Goal: Task Accomplishment & Management: Use online tool/utility

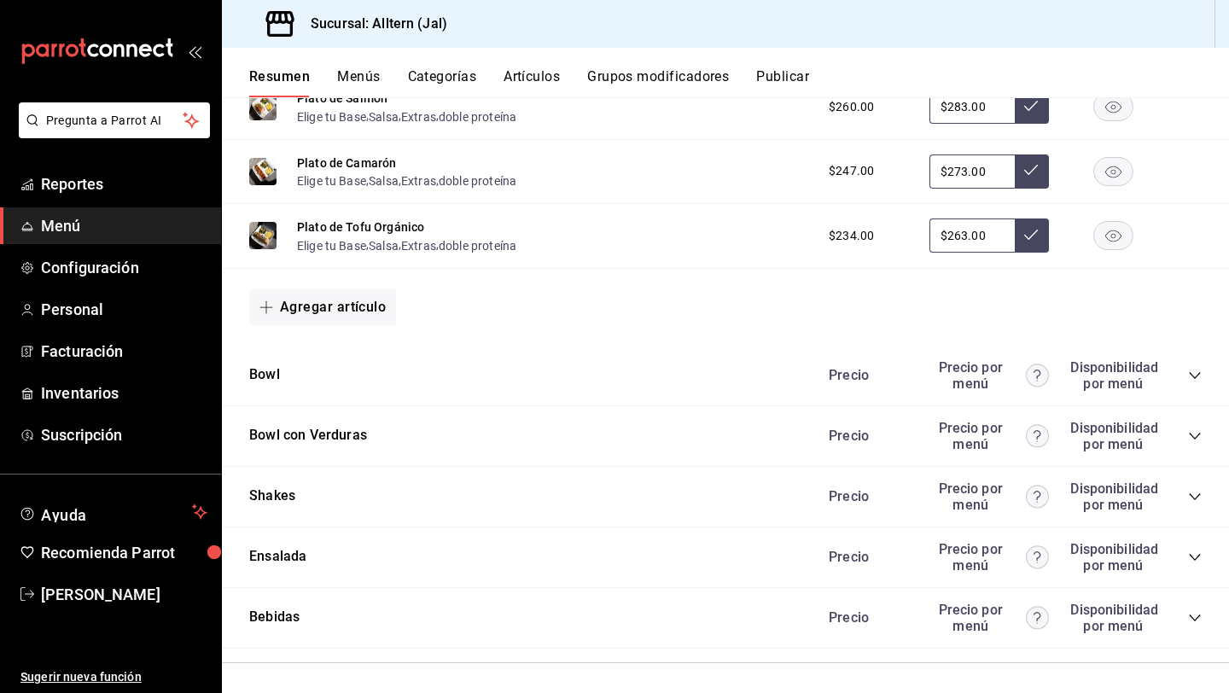
scroll to position [1202, 0]
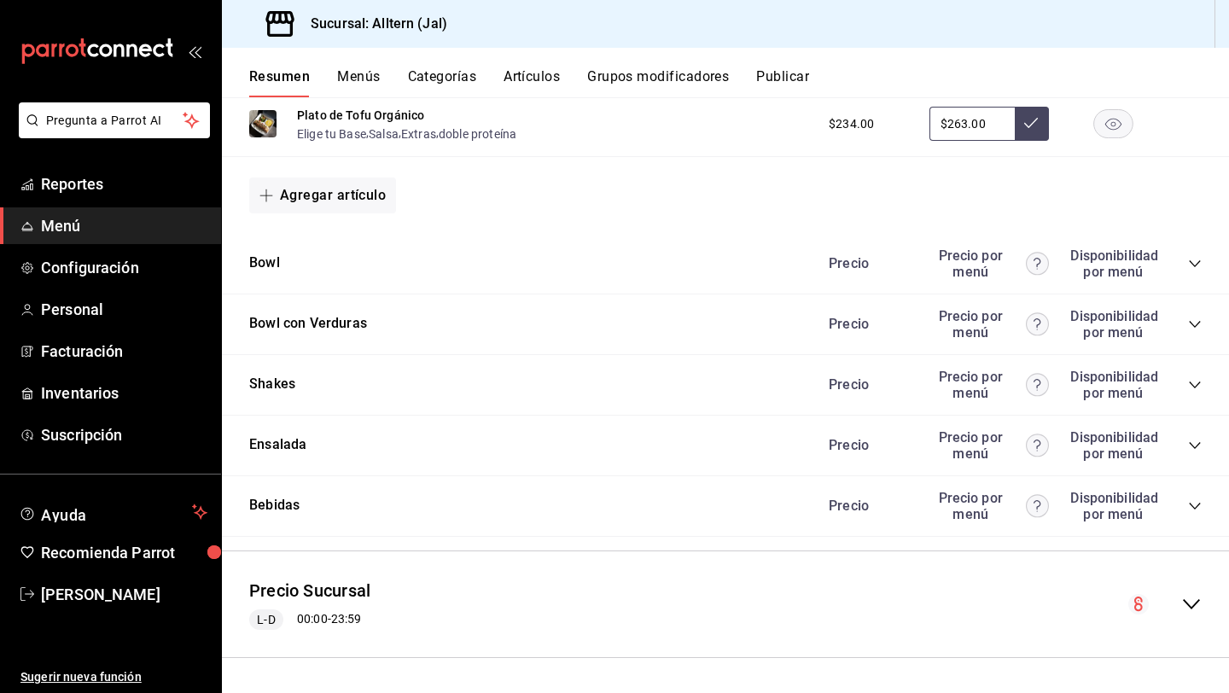
click at [1192, 381] on icon "collapse-category-row" at bounding box center [1195, 385] width 14 height 14
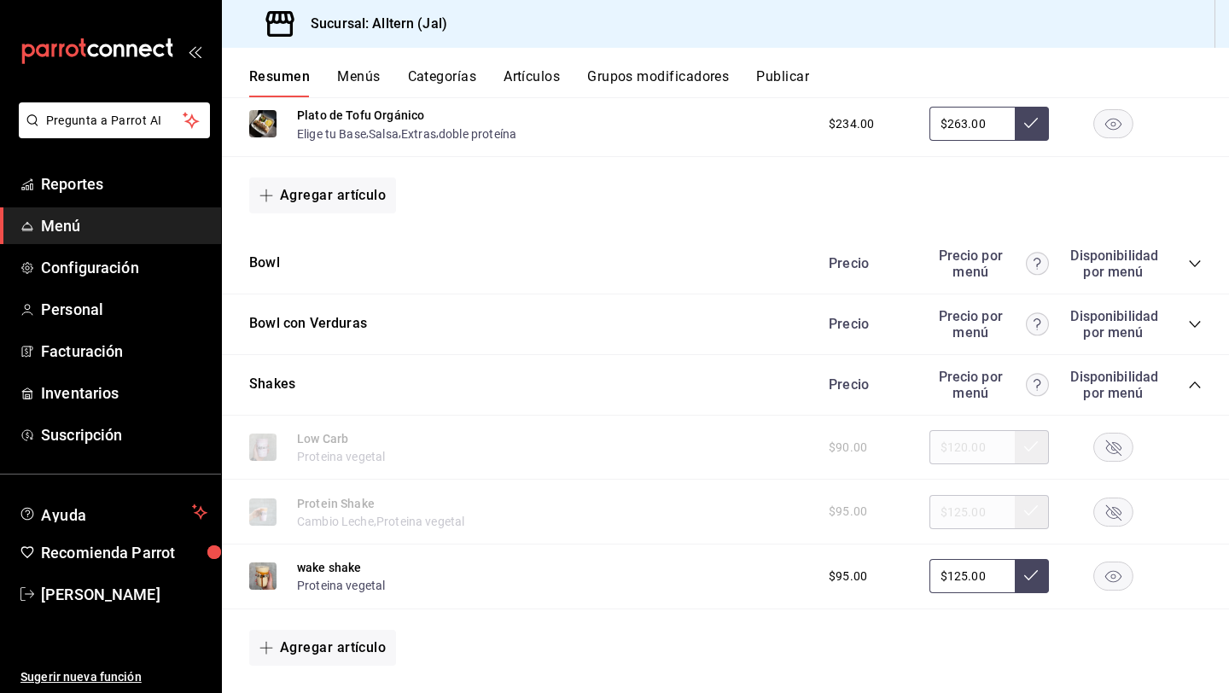
click at [1115, 511] on rect "button" at bounding box center [1113, 512] width 39 height 28
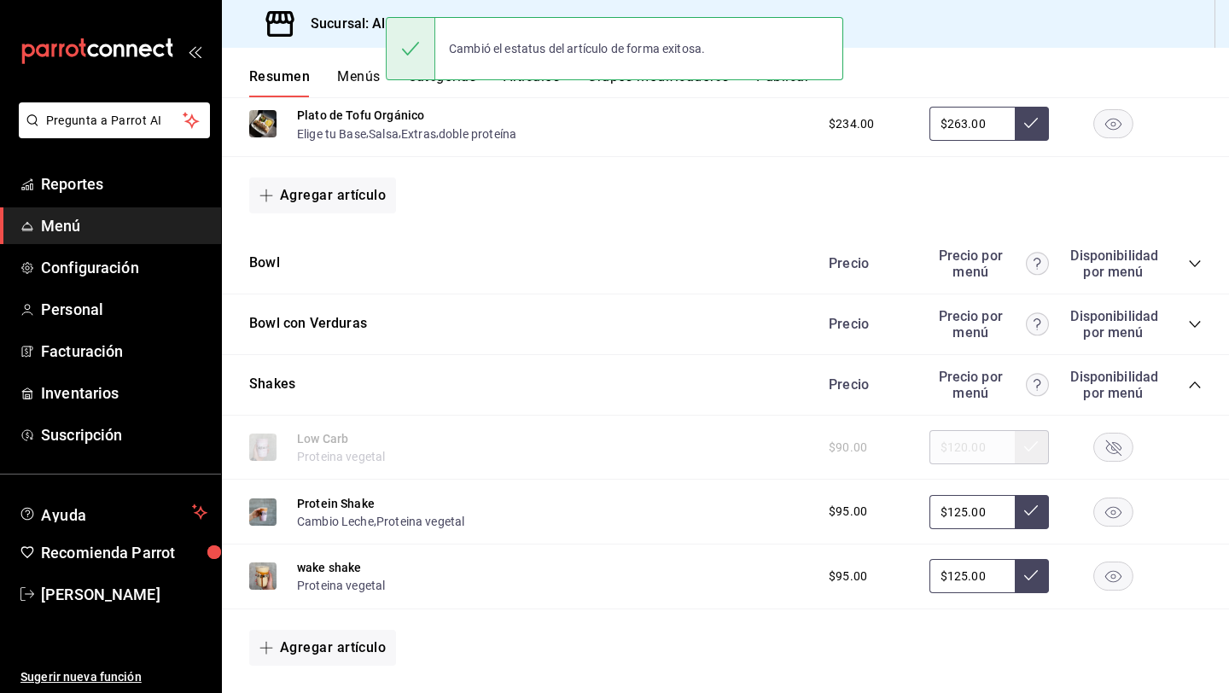
click at [1114, 452] on rect "button" at bounding box center [1113, 447] width 39 height 28
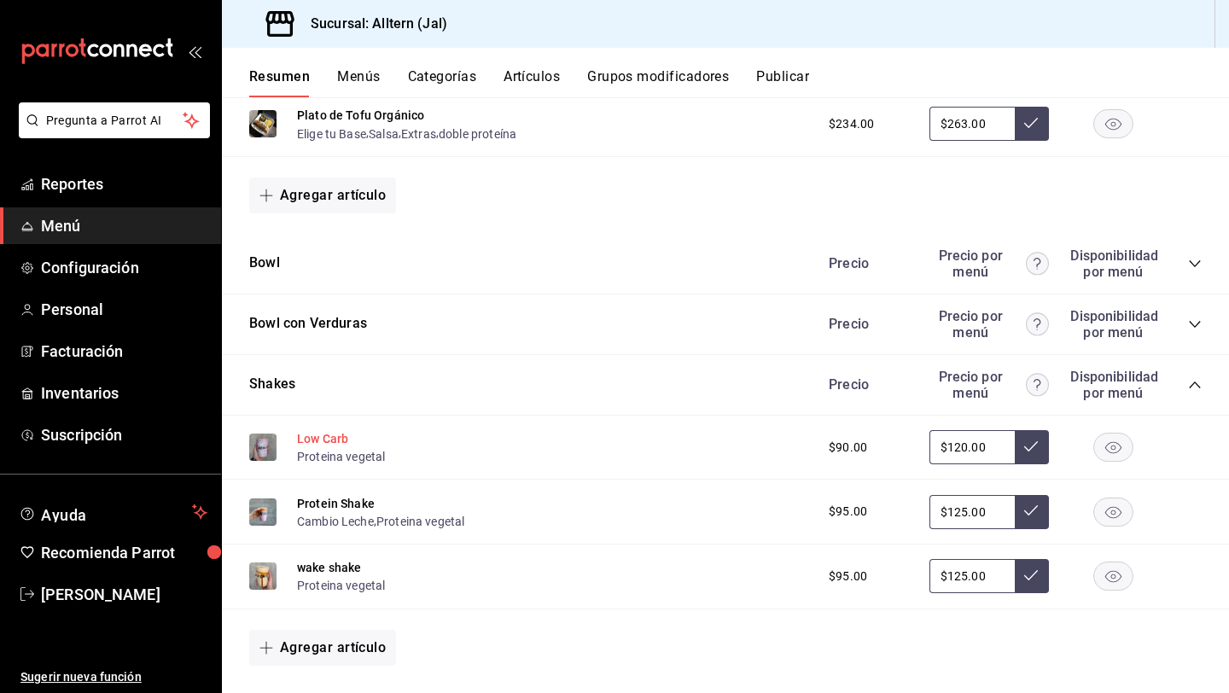
click at [323, 439] on button "Low Carb" at bounding box center [322, 438] width 51 height 17
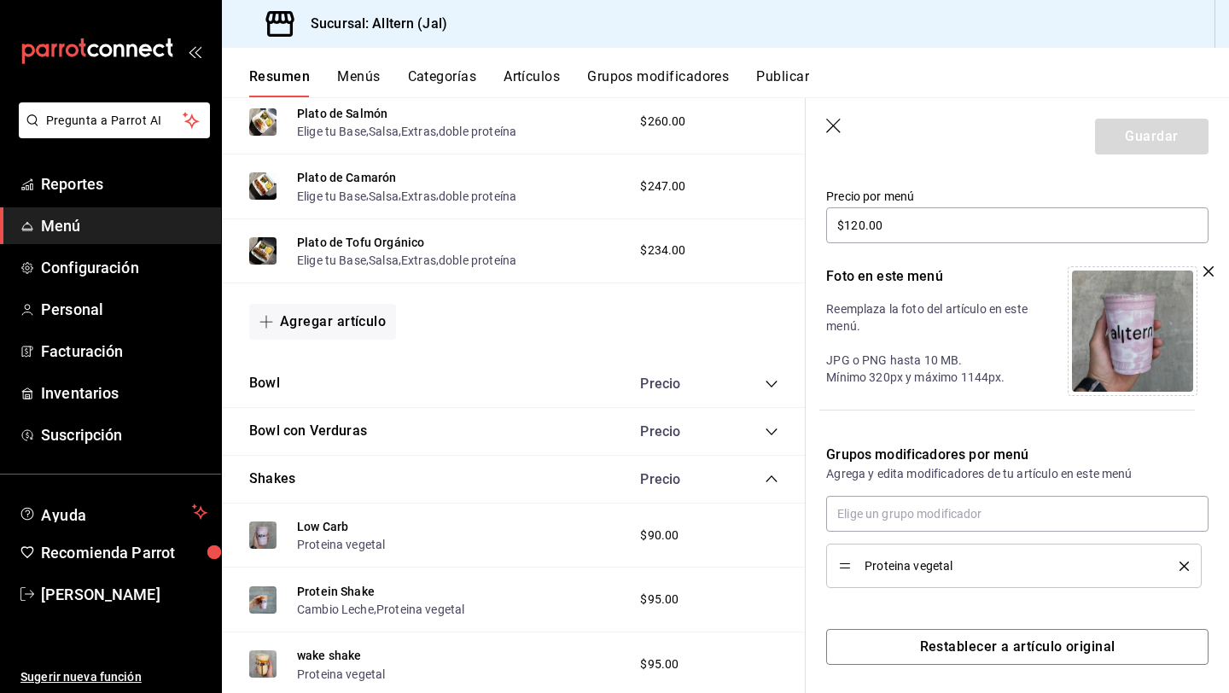
scroll to position [288, 0]
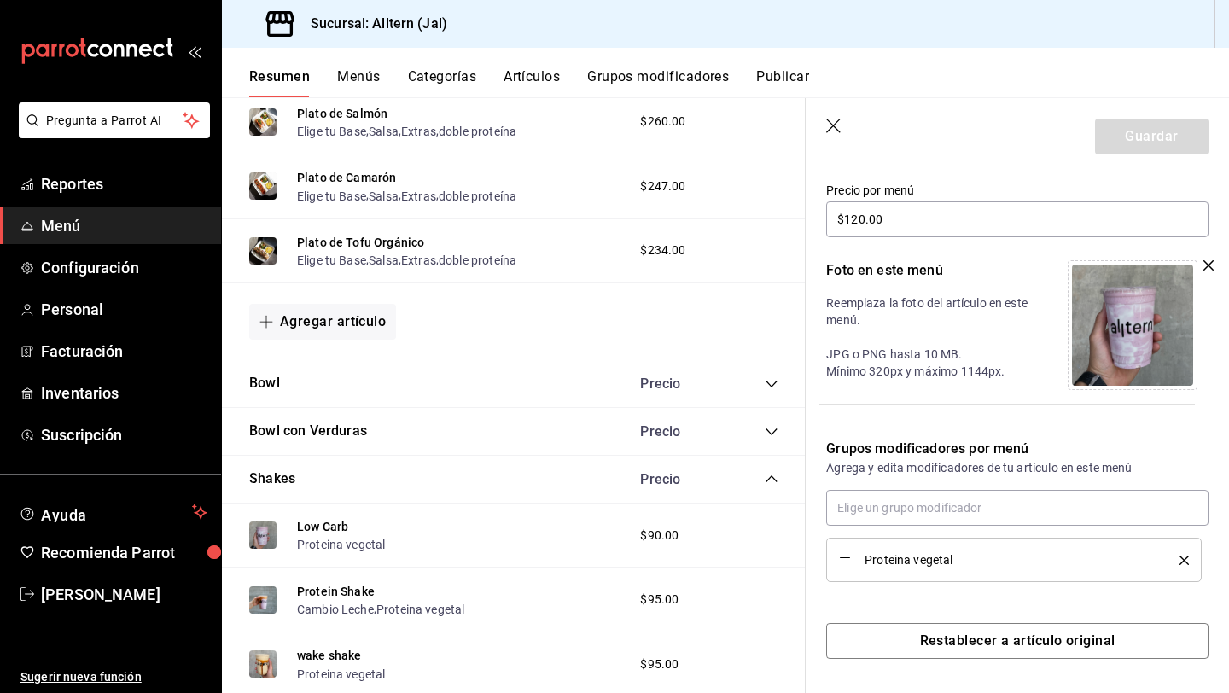
click at [615, 84] on button "Grupos modificadores" at bounding box center [658, 82] width 142 height 29
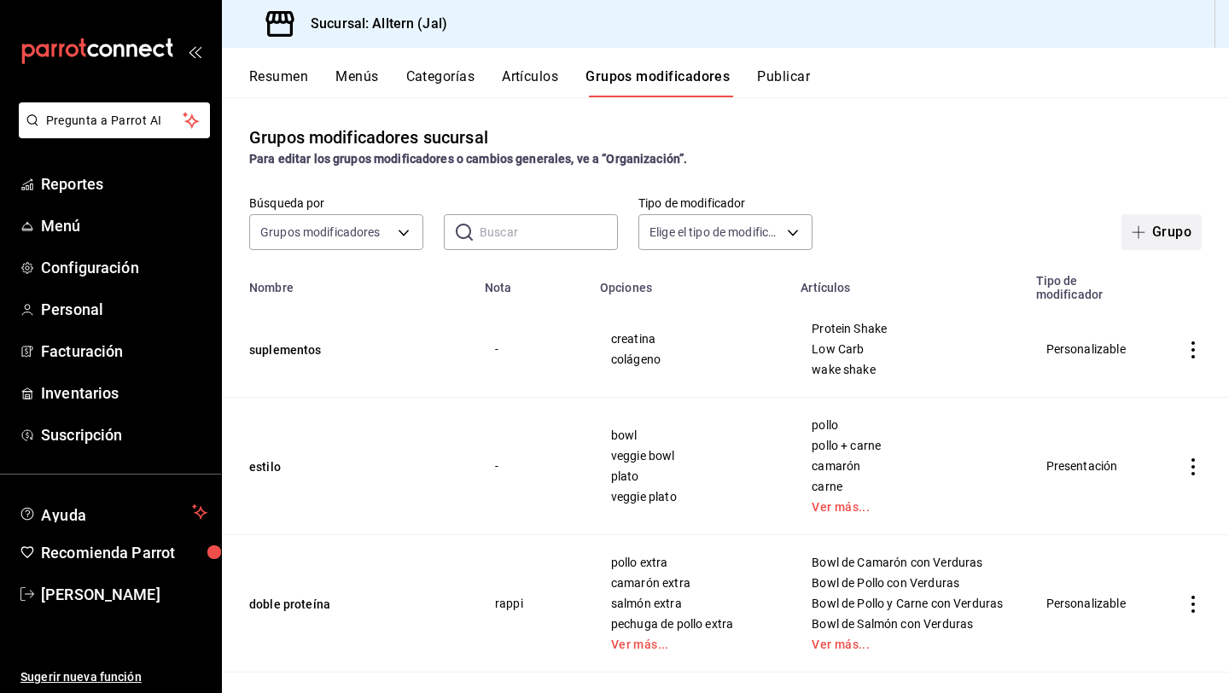
click at [1148, 234] on span "button" at bounding box center [1142, 232] width 20 height 14
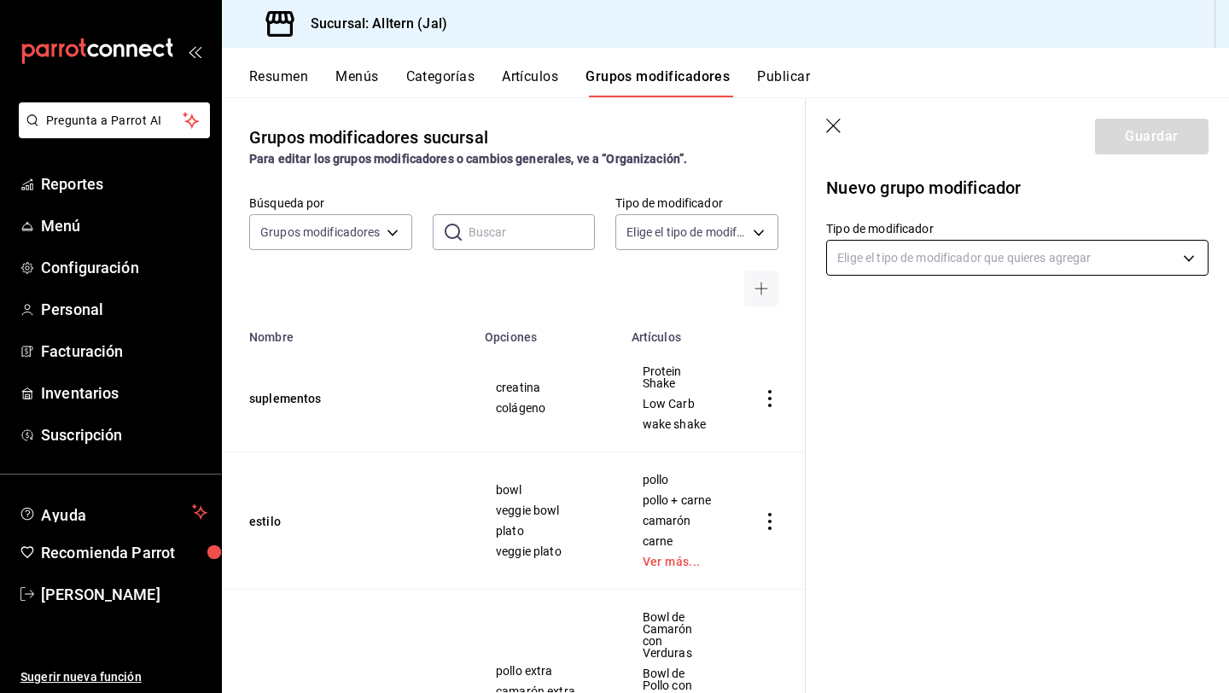
click at [893, 257] on body "Pregunta a Parrot AI Reportes Menú Configuración Personal Facturación Inventari…" at bounding box center [614, 346] width 1229 height 693
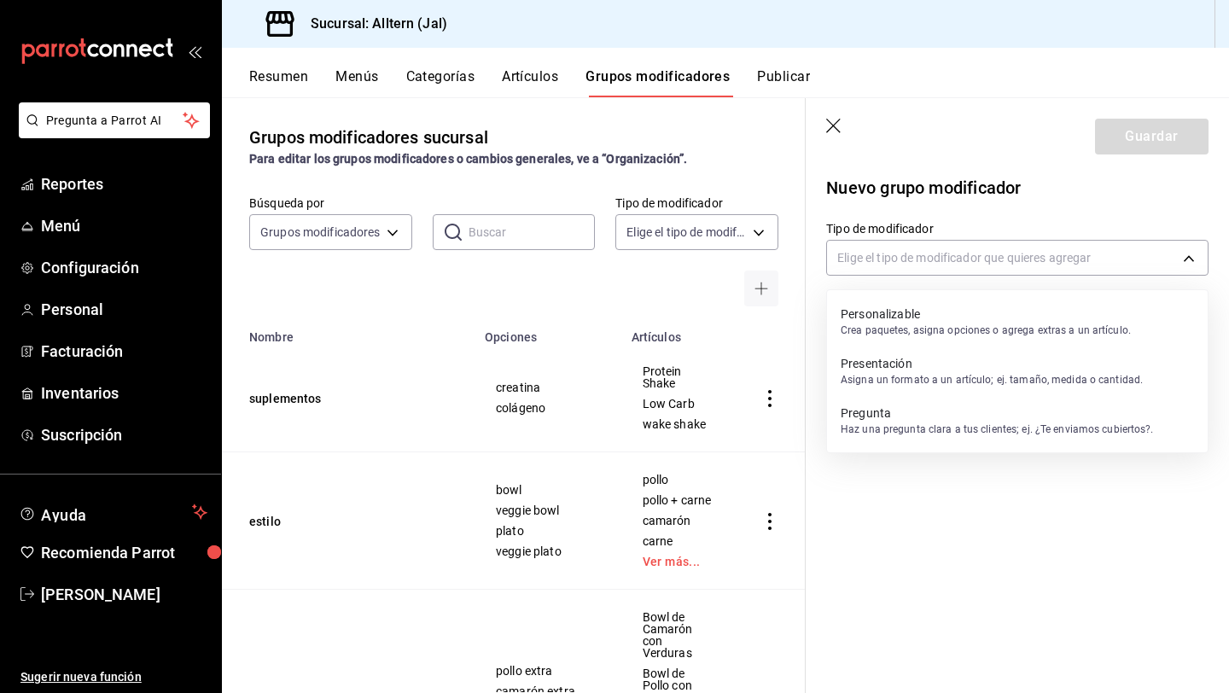
click at [934, 327] on p "Crea paquetes, asigna opciones o agrega extras a un artículo." at bounding box center [986, 330] width 290 height 15
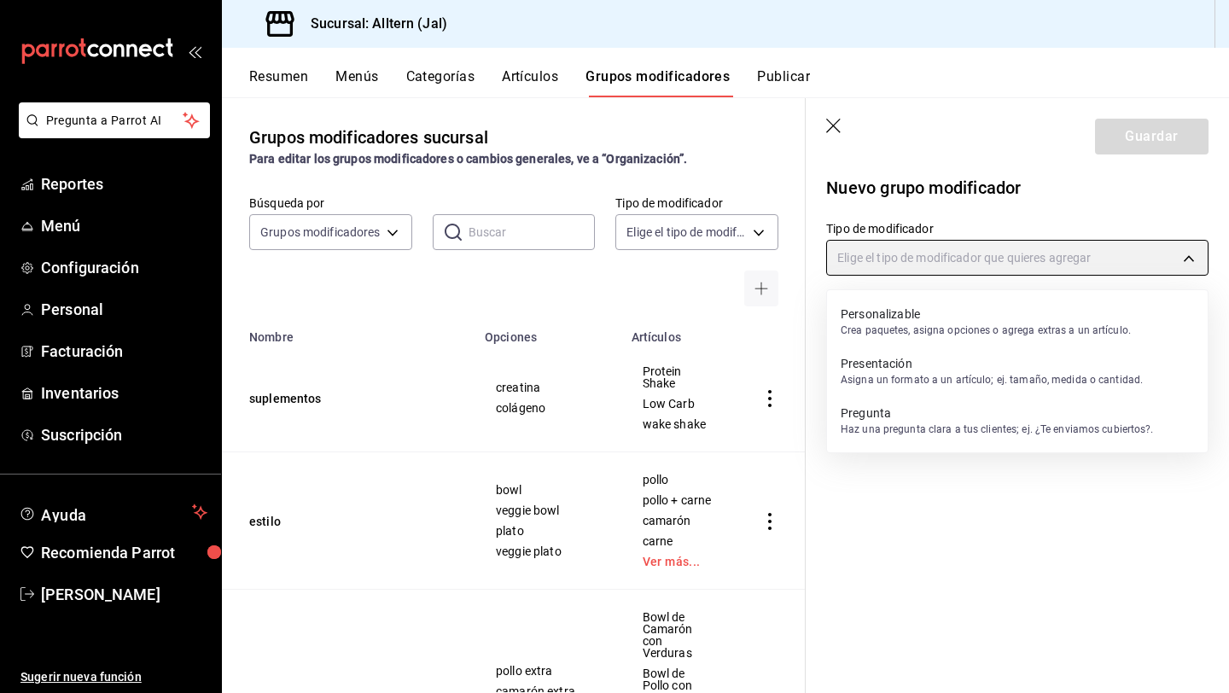
type input "CUSTOMIZABLE"
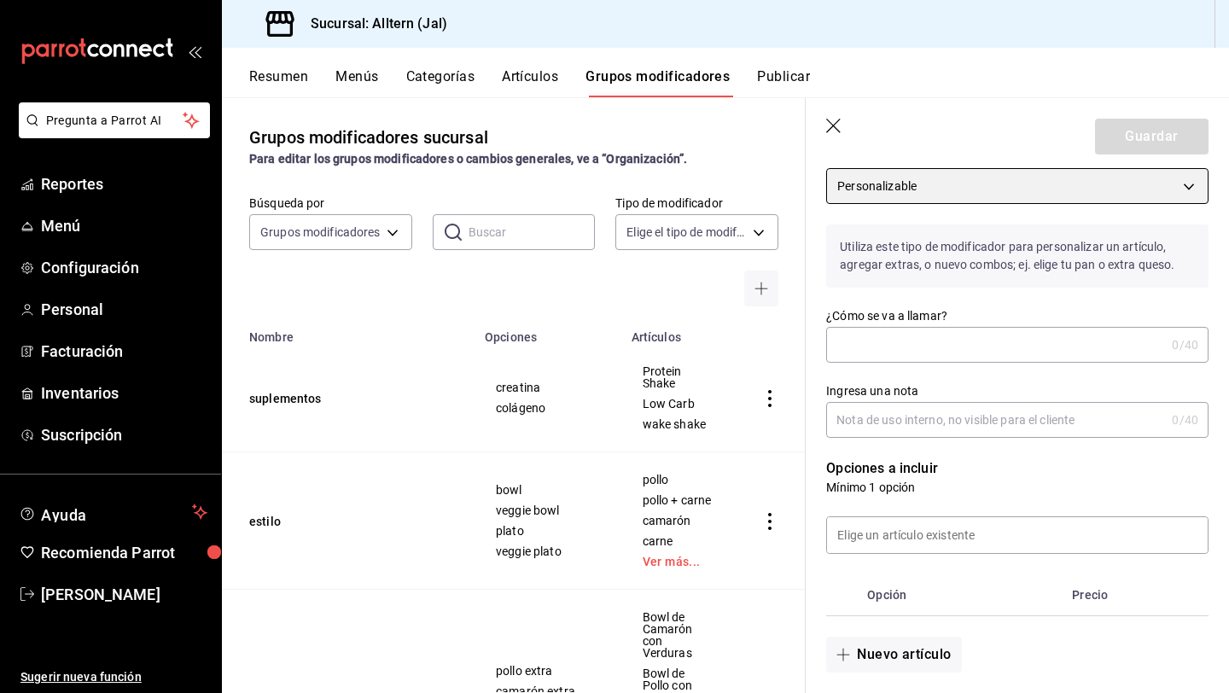
scroll to position [75, 0]
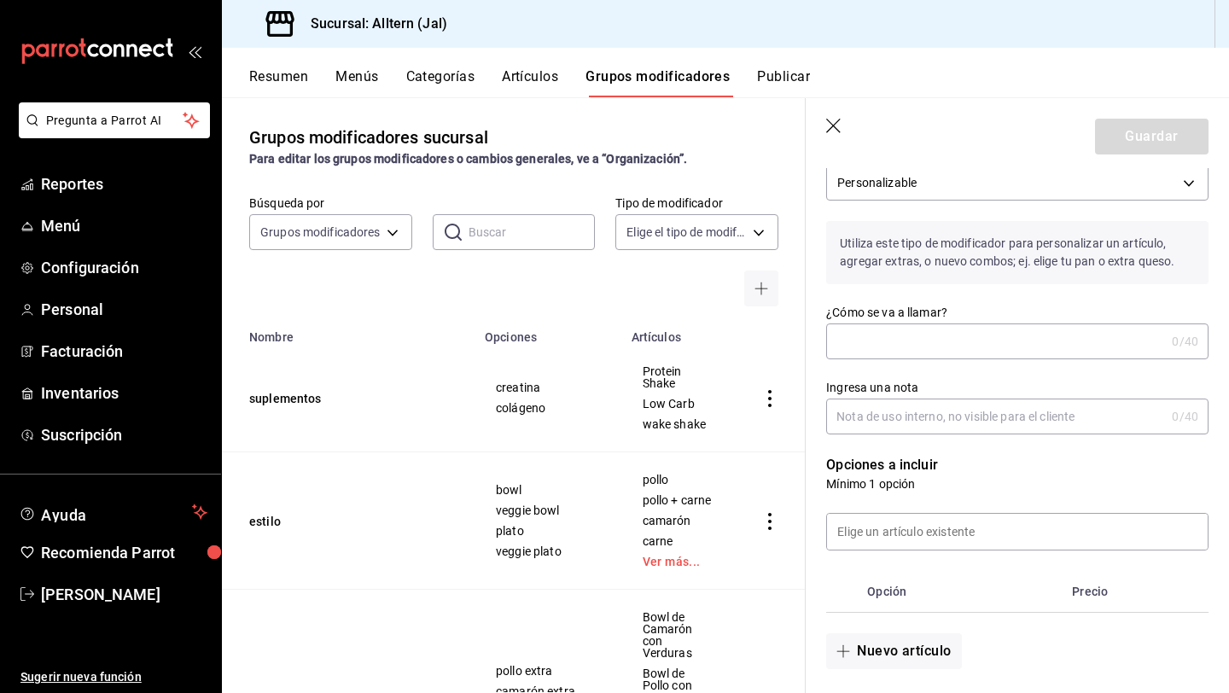
click at [931, 341] on input "¿Cómo se va a llamar?" at bounding box center [995, 341] width 339 height 34
type input "extras"
click at [938, 409] on input "Ingresa una nota" at bounding box center [995, 416] width 339 height 34
type input "("
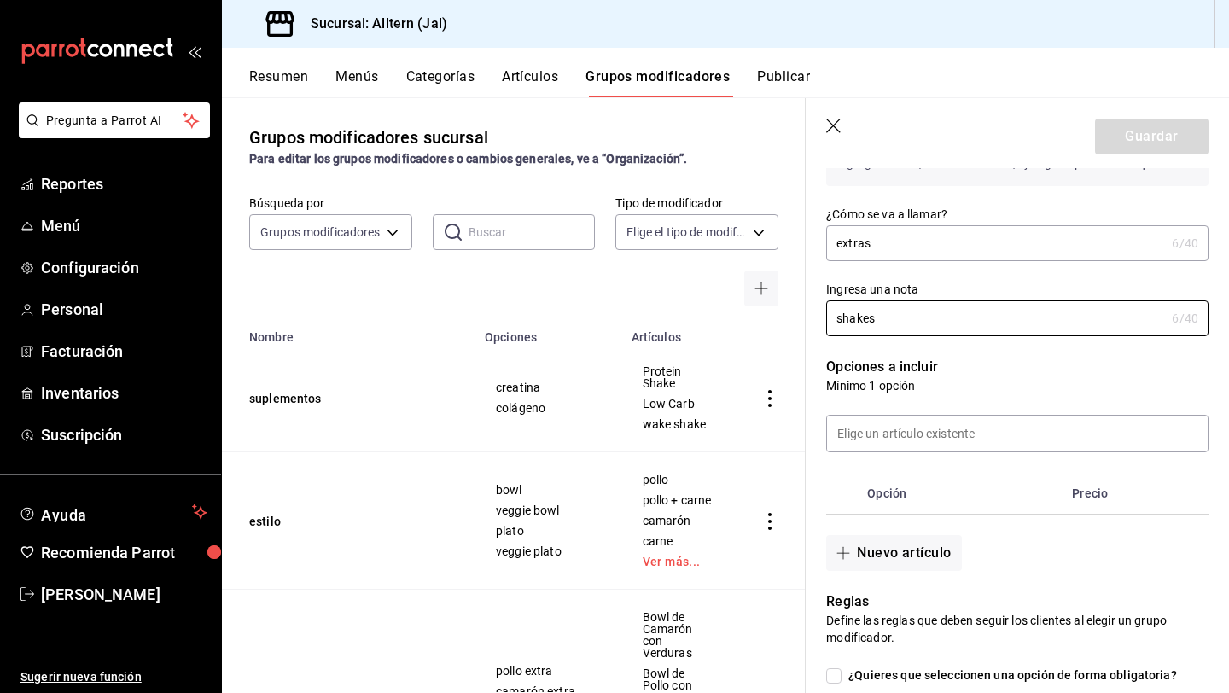
scroll to position [175, 0]
type input "shakes"
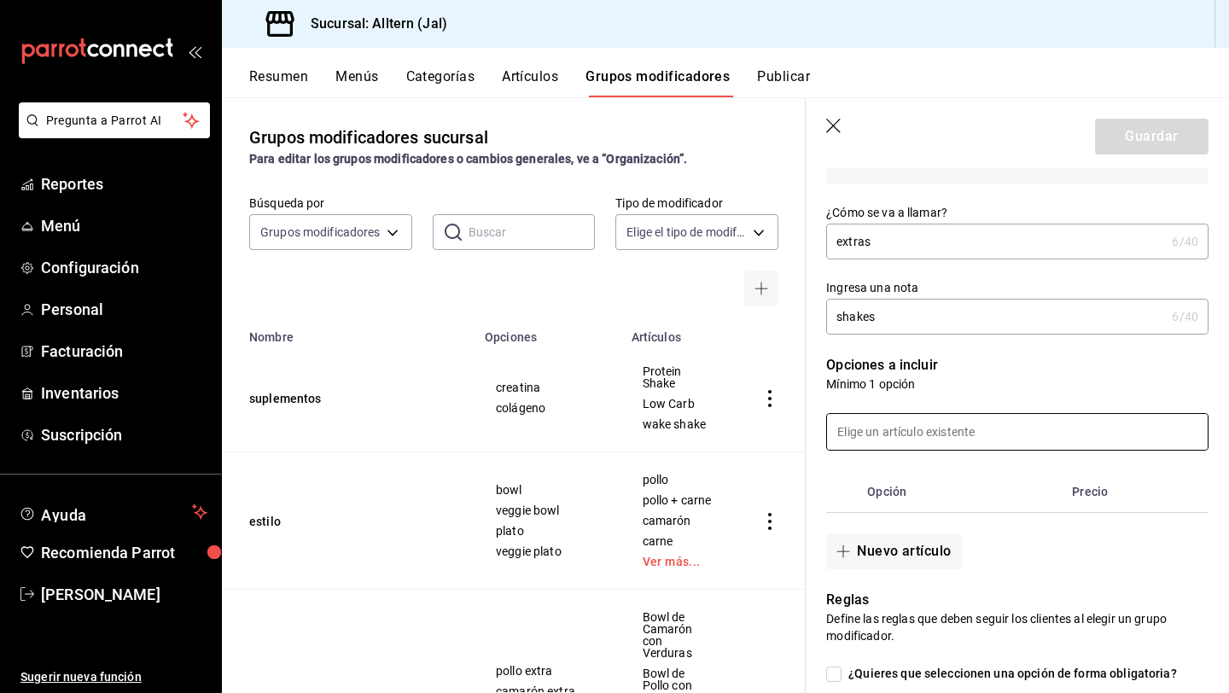
click at [953, 434] on input at bounding box center [1017, 432] width 381 height 36
click at [981, 473] on th "Opción" at bounding box center [962, 491] width 205 height 41
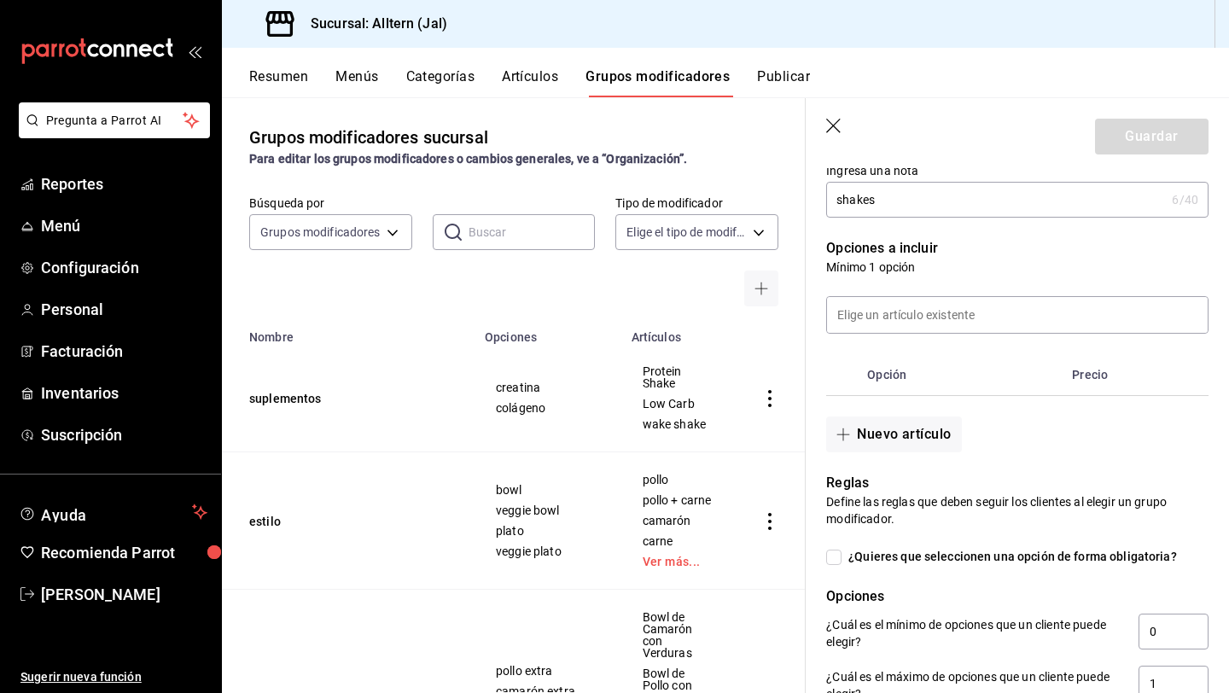
scroll to position [293, 0]
click at [893, 428] on button "Nuevo artículo" at bounding box center [893, 434] width 135 height 36
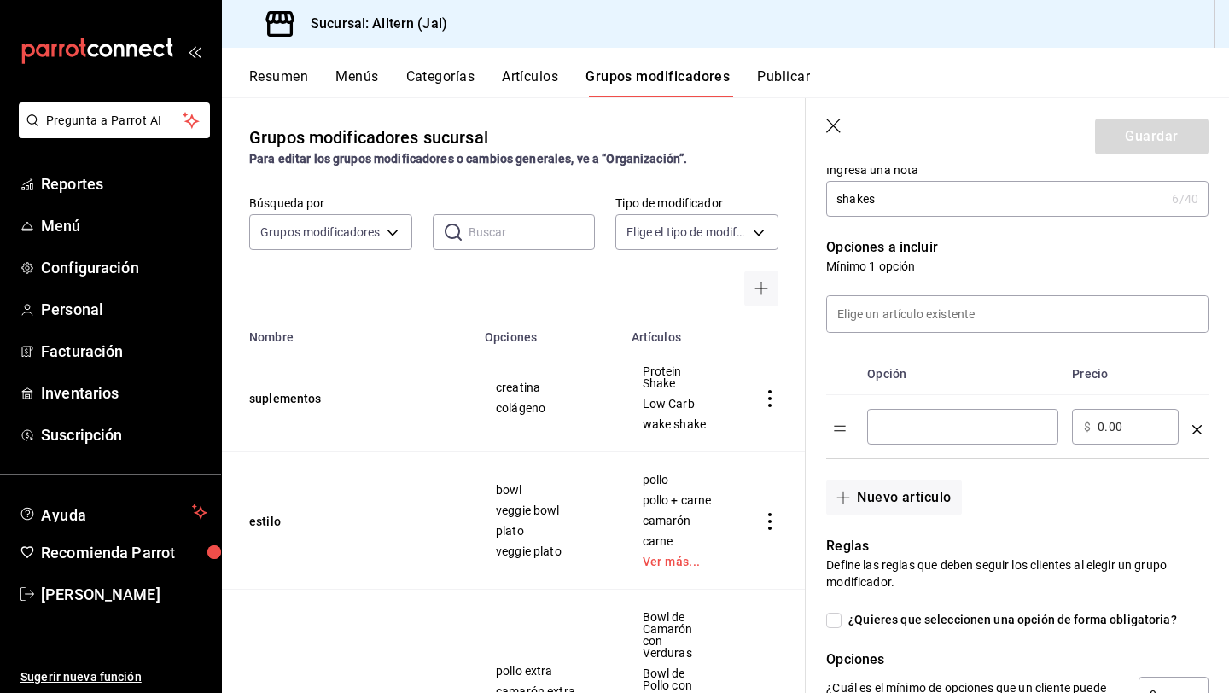
click at [895, 428] on input "optionsTable" at bounding box center [962, 426] width 167 height 17
type input "creatina birdman 5g"
click at [1100, 428] on input "0.00" at bounding box center [1131, 426] width 69 height 17
type input "22.00"
click at [891, 506] on button "Nuevo artículo" at bounding box center [893, 498] width 135 height 36
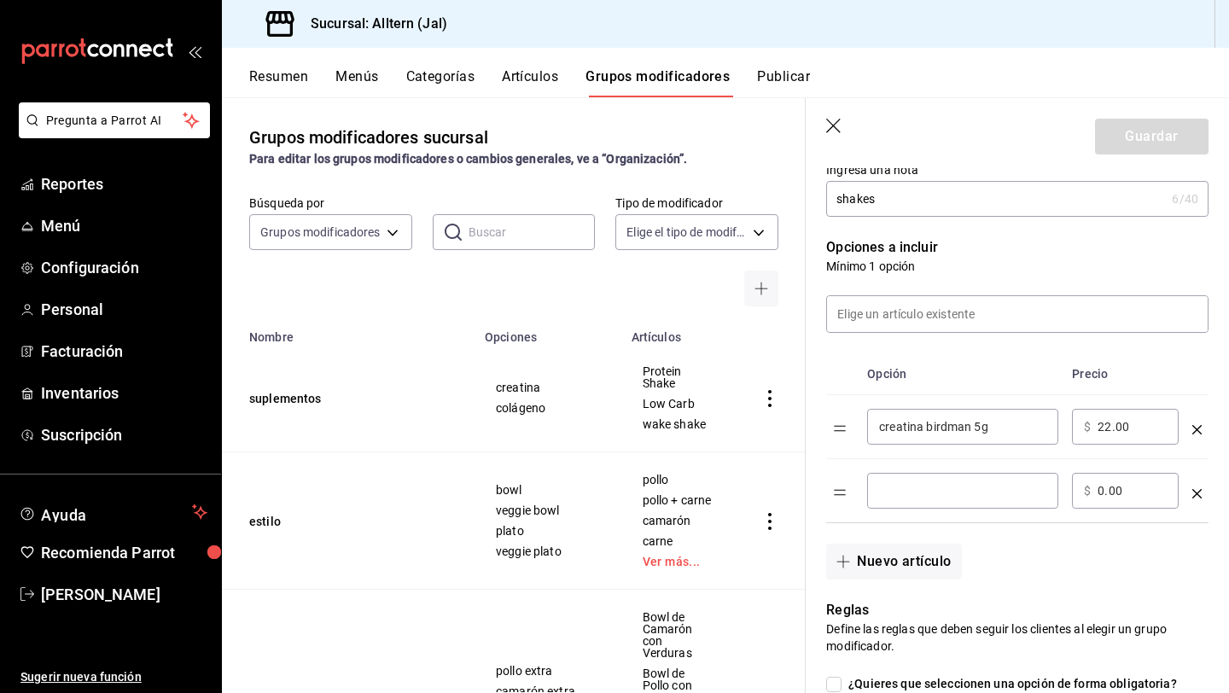
click at [905, 493] on input "optionsTable" at bounding box center [962, 490] width 167 height 17
click at [900, 493] on input "colageno hidrolizado" at bounding box center [962, 490] width 167 height 17
click at [1015, 493] on input "colágeno hidrolizado" at bounding box center [962, 490] width 167 height 17
type input "colágeno hidrolizado 10g"
click at [1097, 490] on div "​ $ 0.00 ​" at bounding box center [1125, 491] width 107 height 36
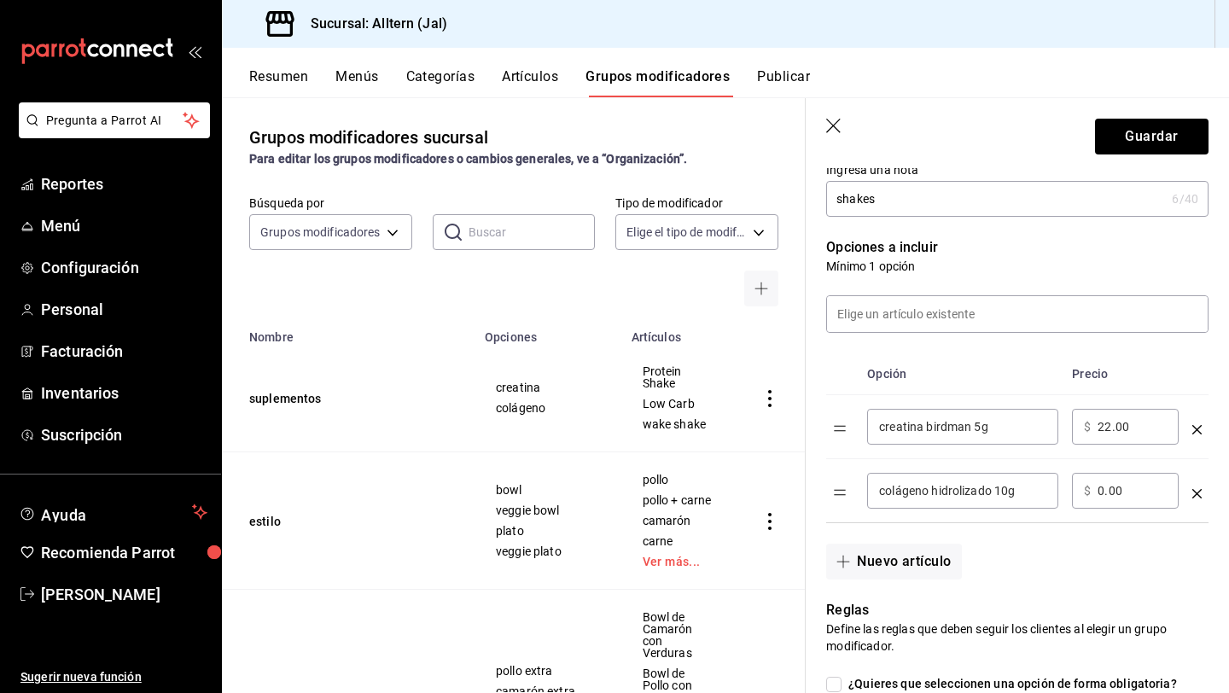
click at [1103, 490] on input "0.00" at bounding box center [1131, 490] width 69 height 17
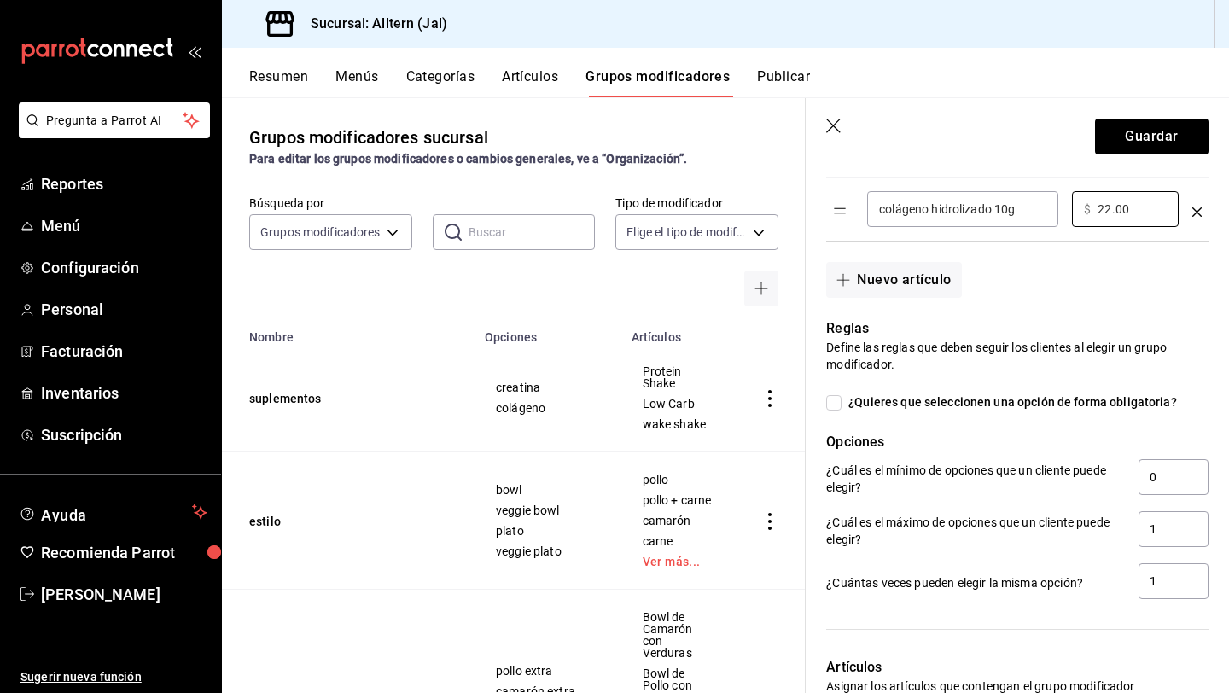
scroll to position [576, 0]
type input "22.00"
click at [1167, 530] on input "1" at bounding box center [1173, 527] width 70 height 36
type input "2"
click at [1161, 577] on input "1" at bounding box center [1173, 580] width 70 height 36
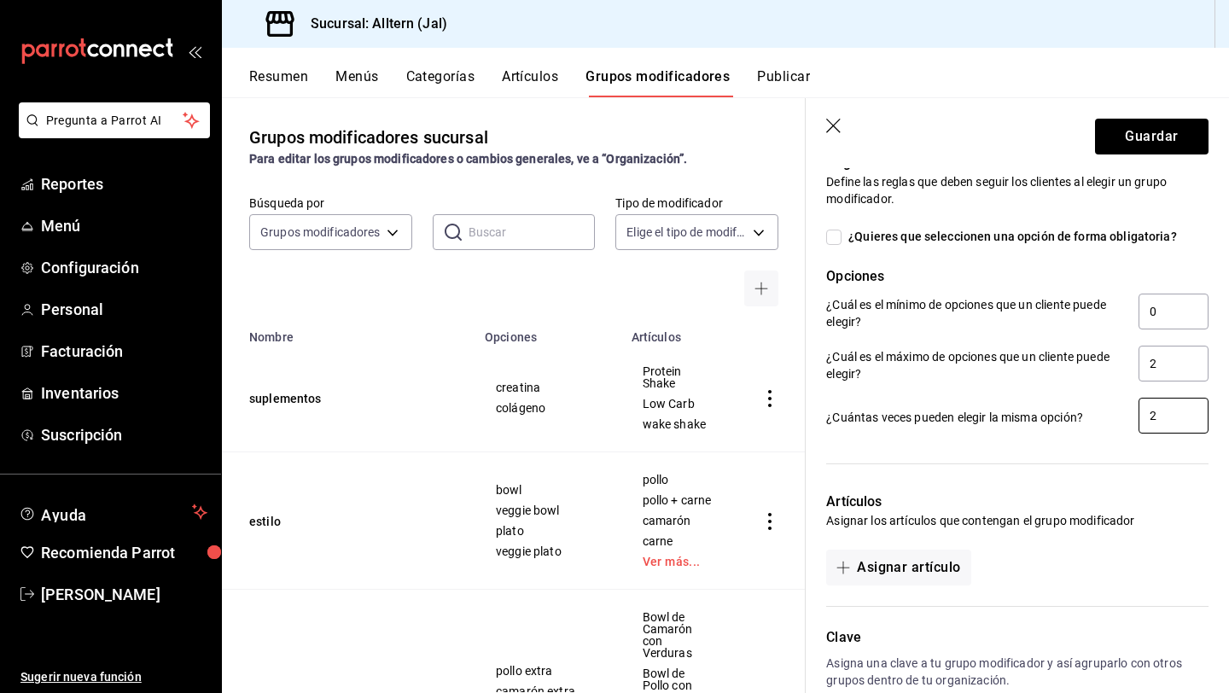
scroll to position [742, 0]
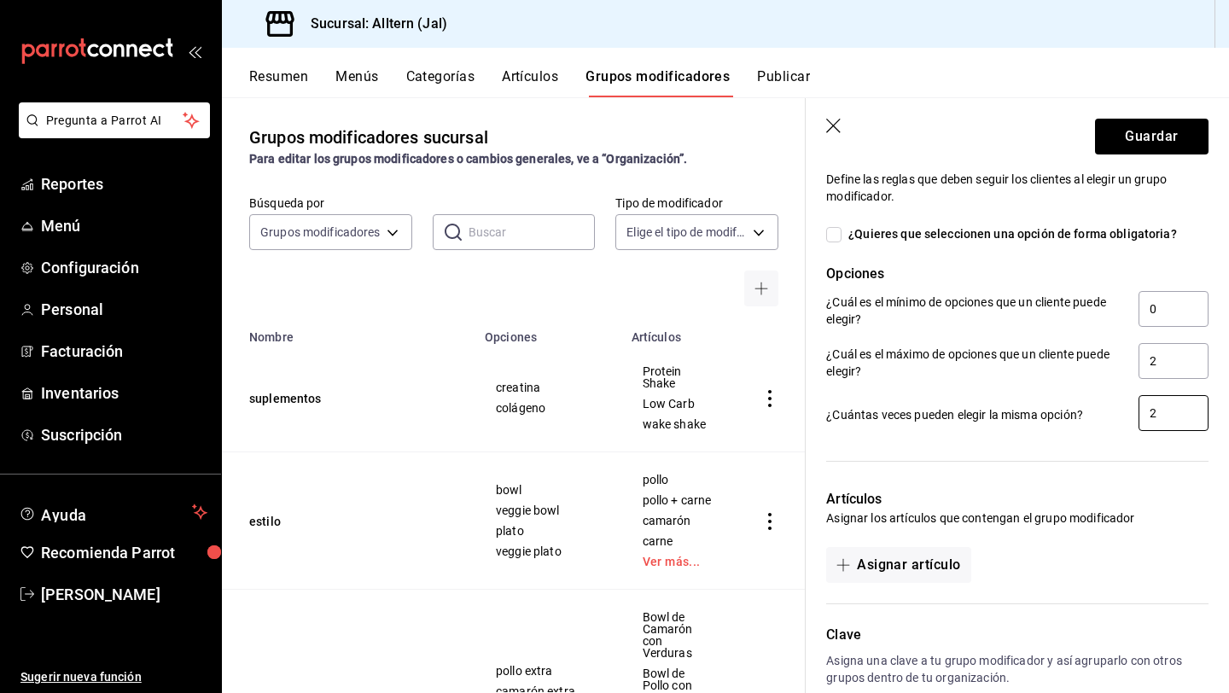
type input "2"
click at [1126, 136] on button "Guardar" at bounding box center [1151, 137] width 113 height 36
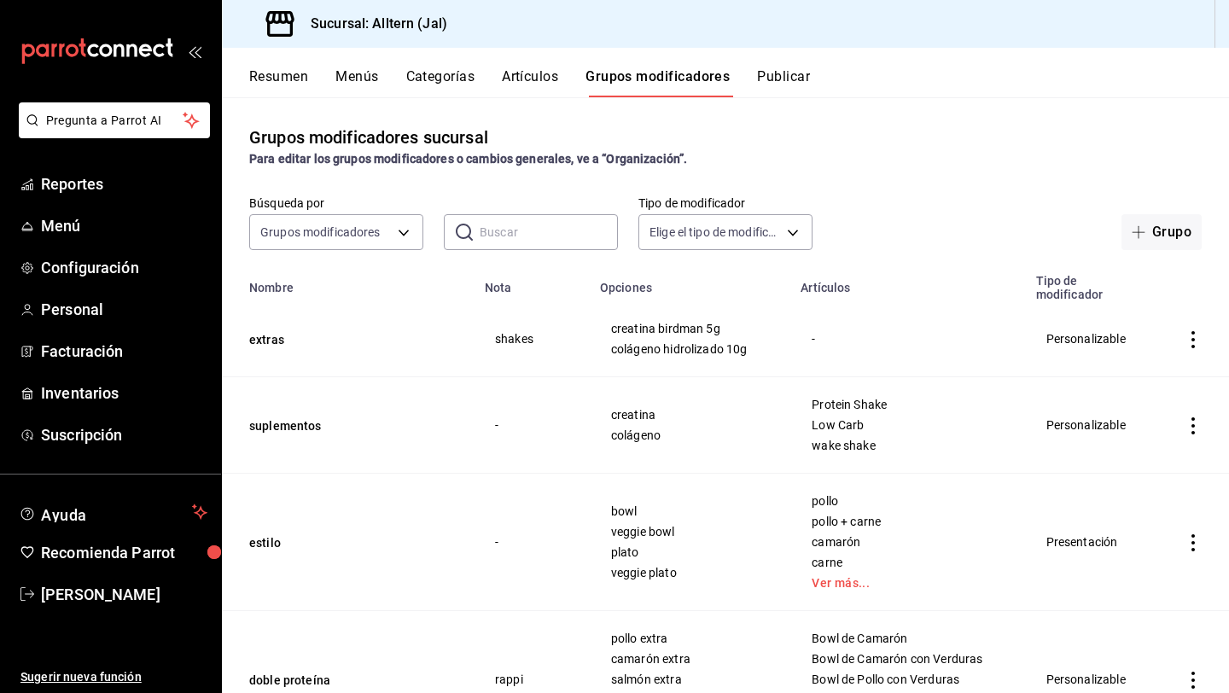
click at [277, 84] on button "Resumen" at bounding box center [278, 82] width 59 height 29
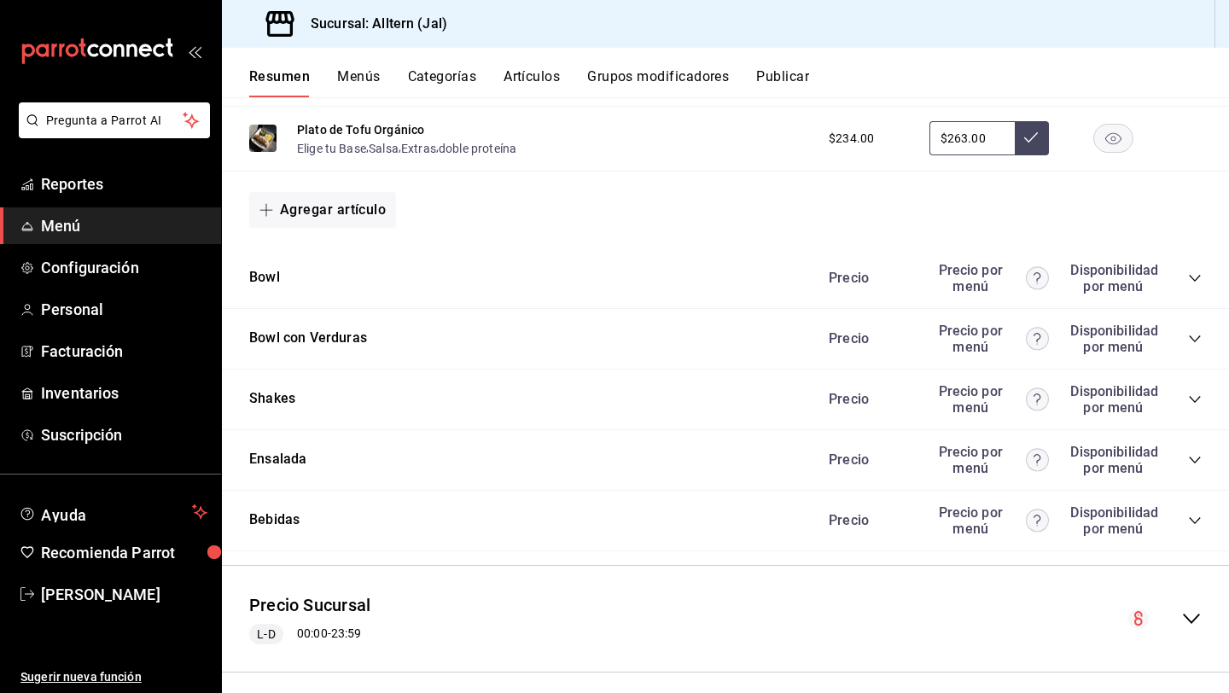
scroll to position [1202, 0]
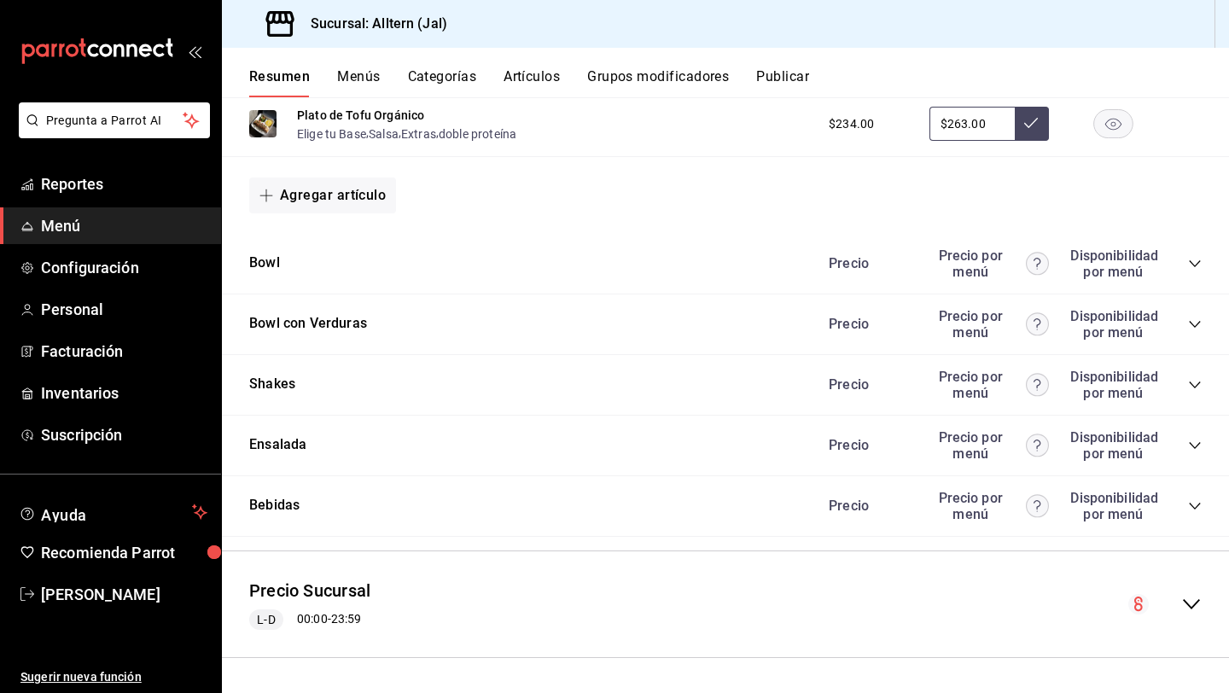
click at [1195, 375] on div "Precio Precio por menú Disponibilidad por menú" at bounding box center [1007, 385] width 390 height 32
click at [1192, 383] on icon "collapse-category-row" at bounding box center [1195, 385] width 14 height 14
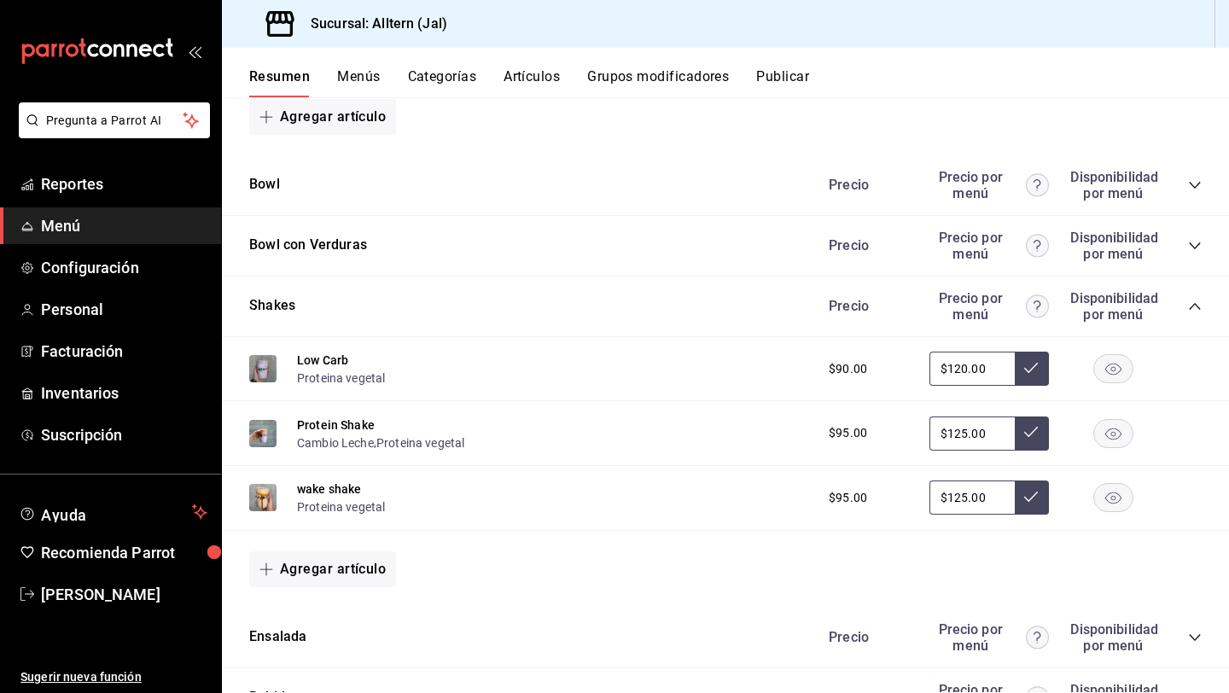
scroll to position [1283, 0]
click at [327, 362] on button "Low Carb" at bounding box center [322, 358] width 51 height 17
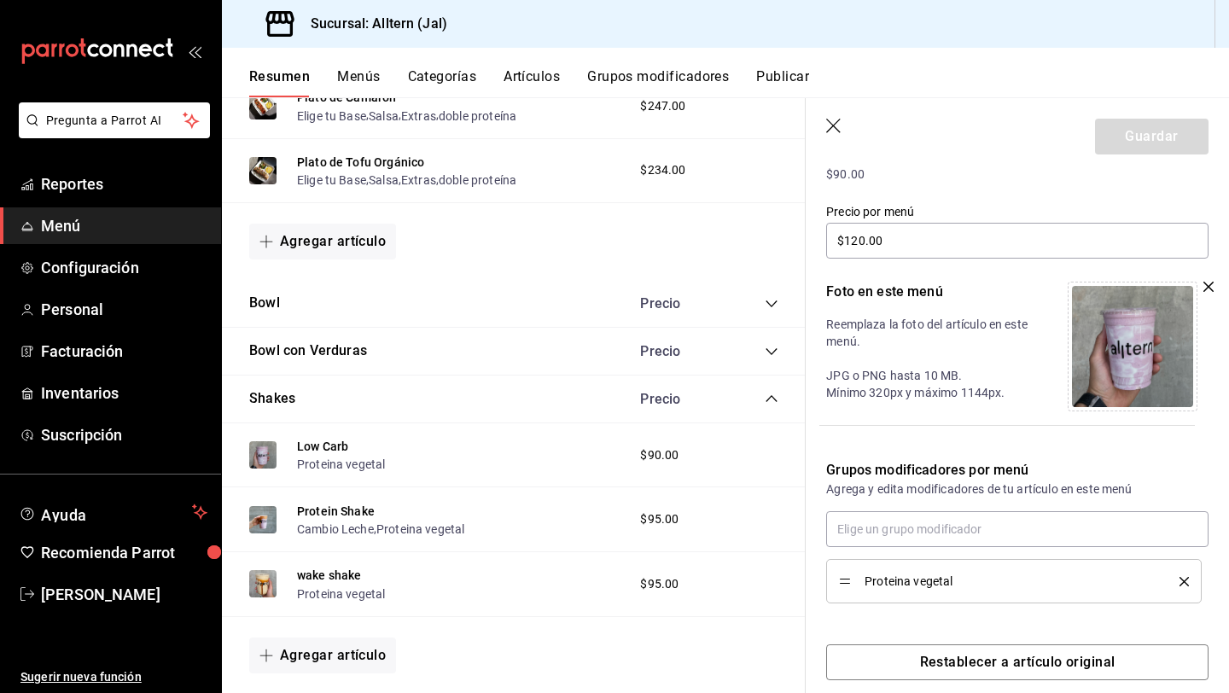
scroll to position [288, 0]
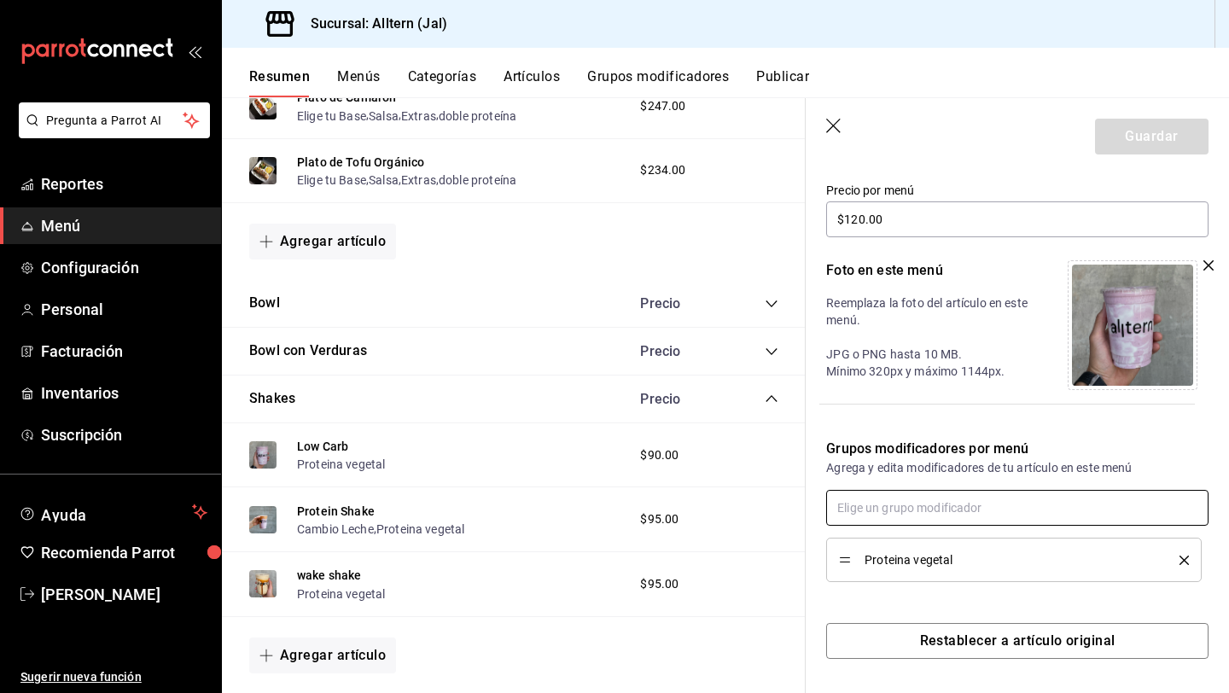
click at [944, 508] on input "text" at bounding box center [1017, 508] width 382 height 36
type input "extr"
click at [917, 544] on li "extras shakes" at bounding box center [1017, 547] width 382 height 28
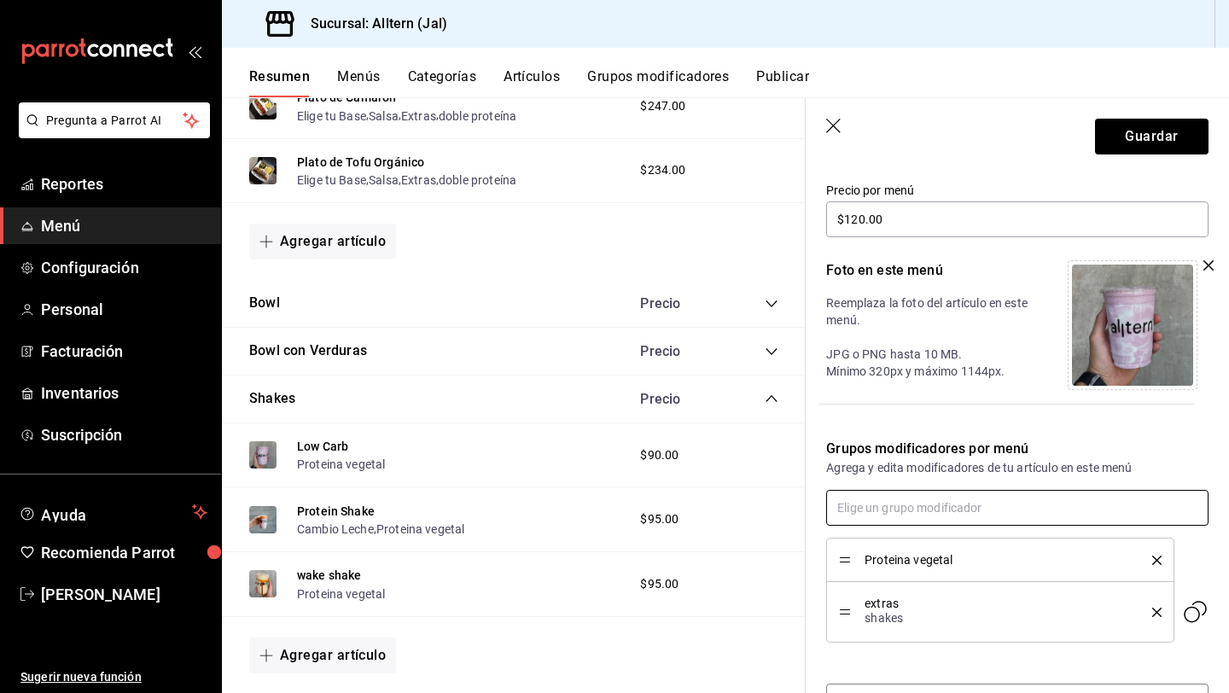
scroll to position [349, 0]
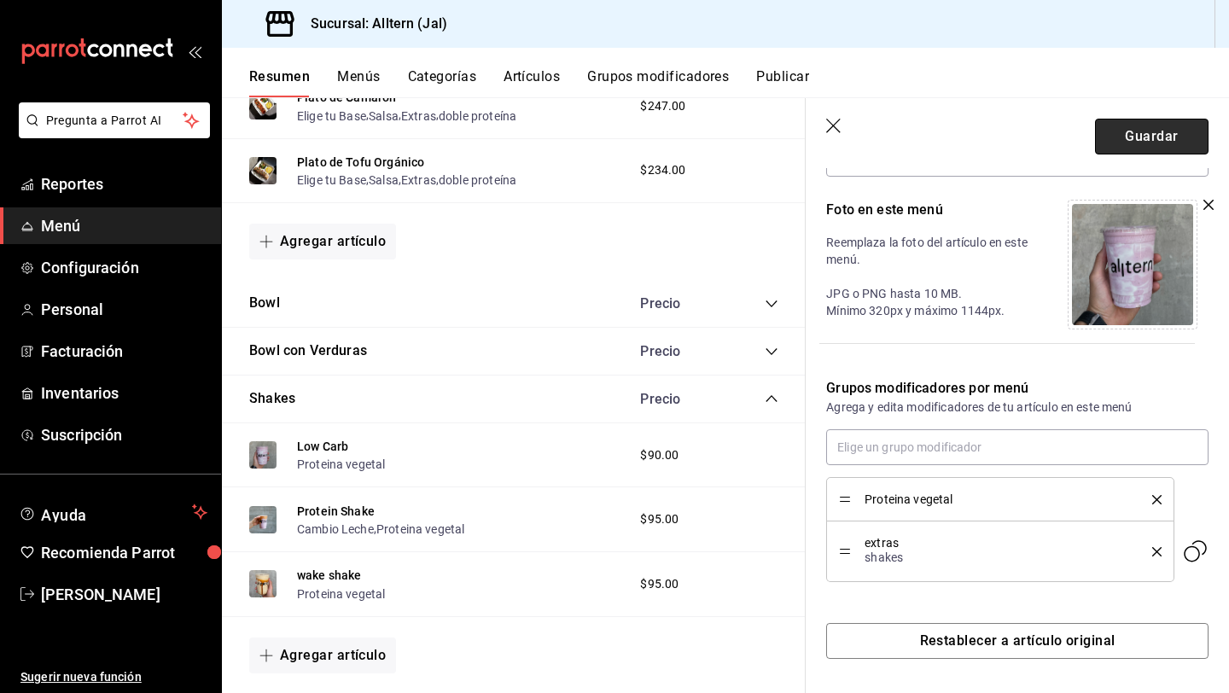
click at [1147, 139] on button "Guardar" at bounding box center [1151, 137] width 113 height 36
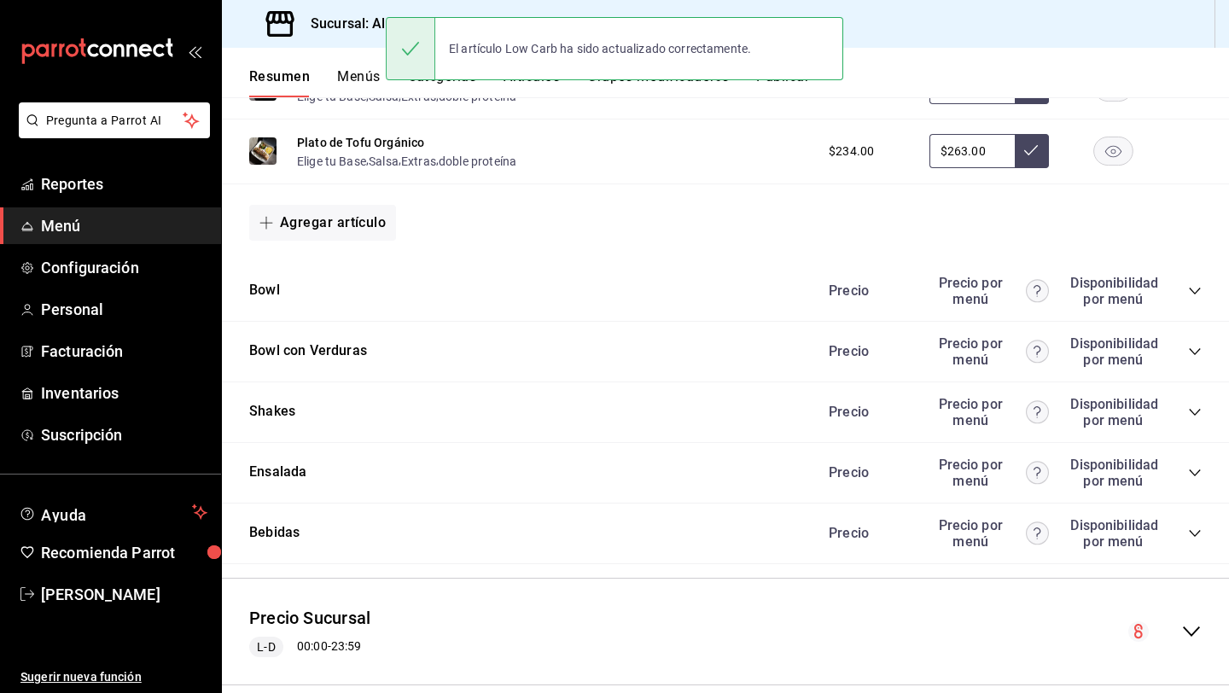
scroll to position [1202, 0]
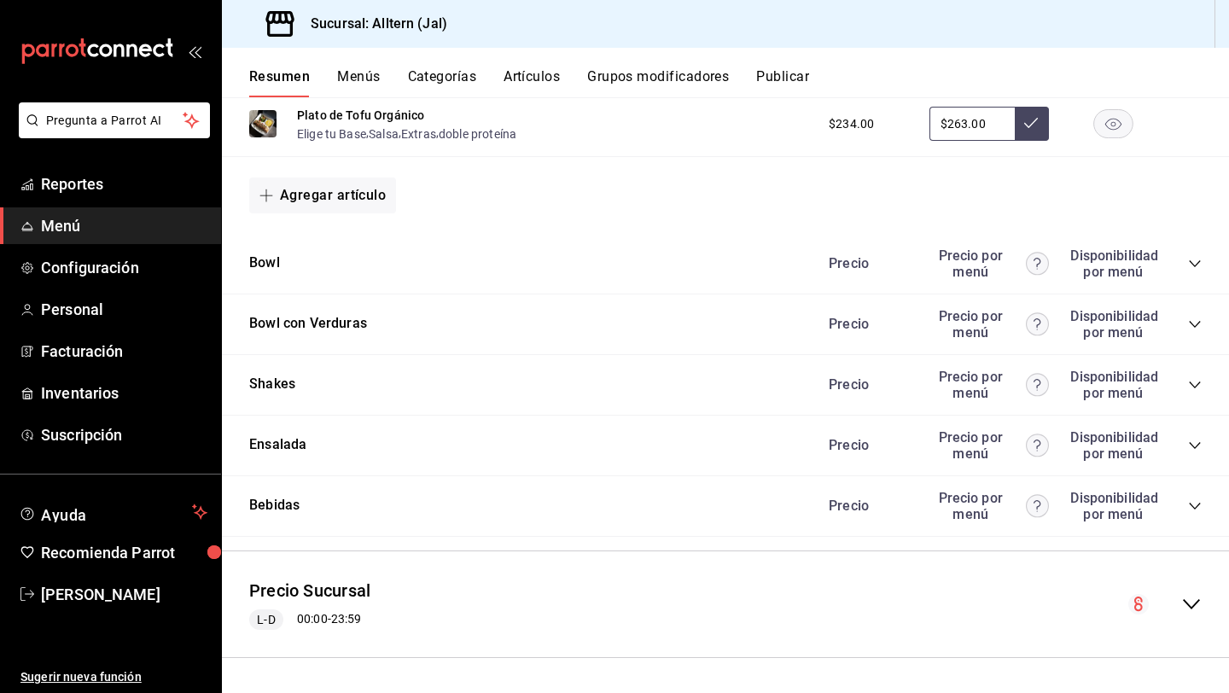
click at [1198, 380] on icon "collapse-category-row" at bounding box center [1195, 385] width 14 height 14
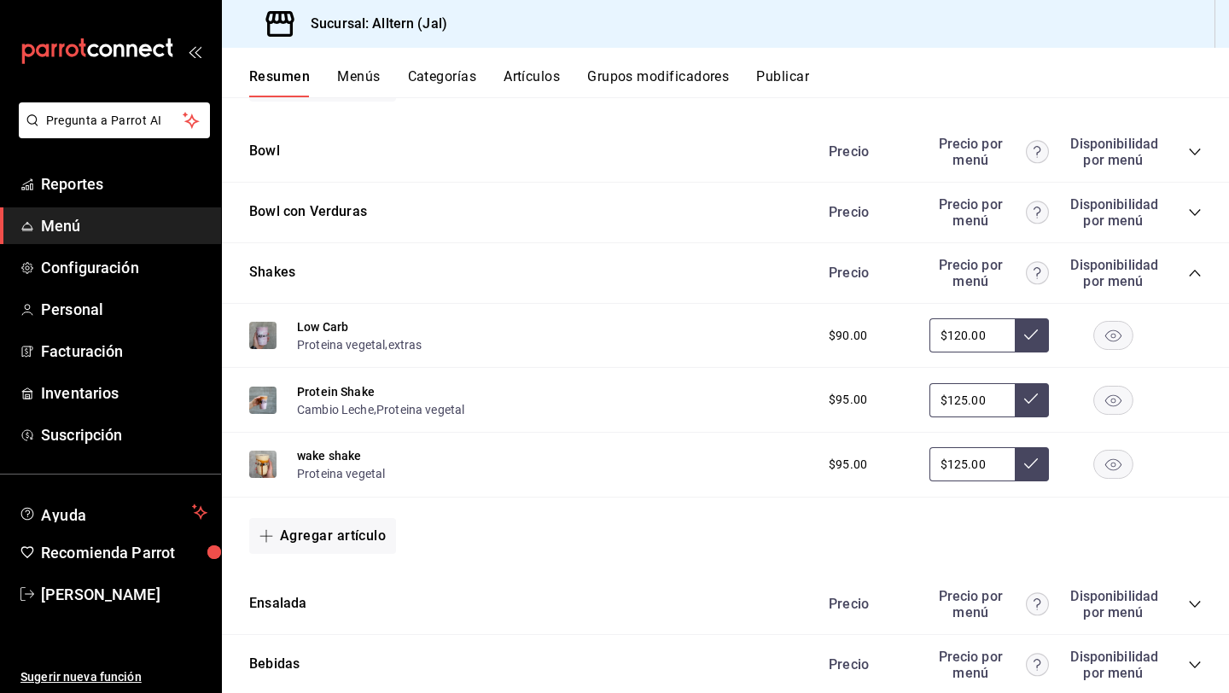
scroll to position [1316, 0]
click at [341, 382] on button "Protein Shake" at bounding box center [336, 389] width 78 height 17
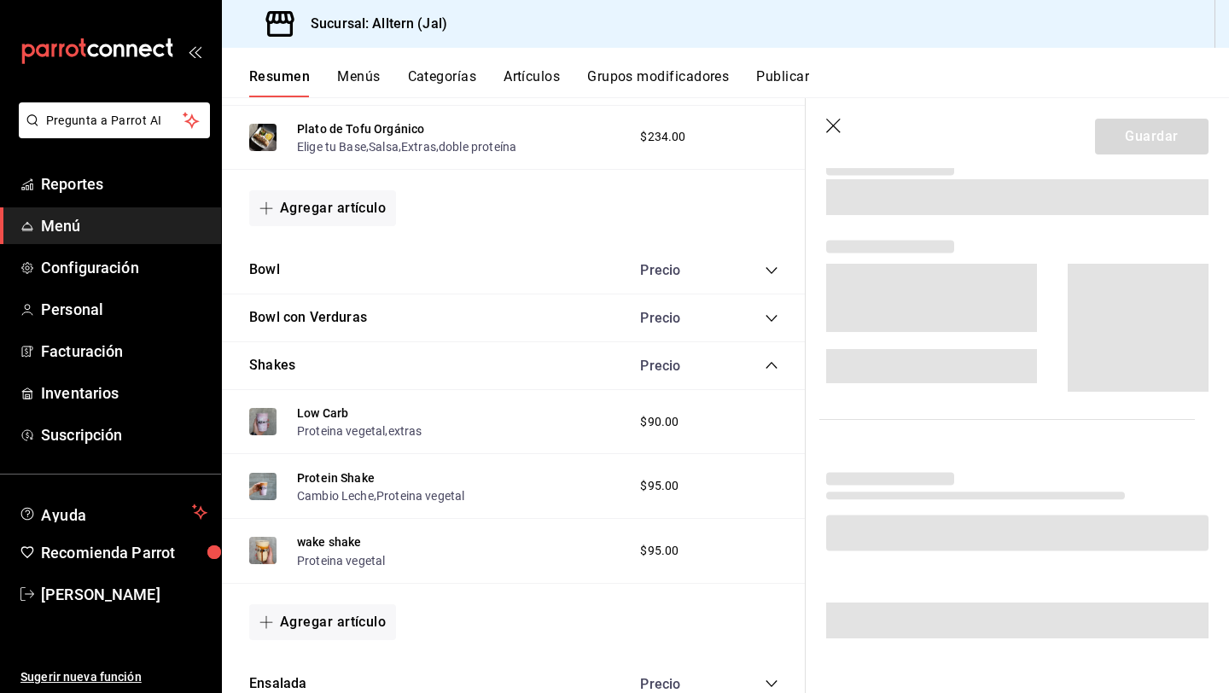
scroll to position [332, 0]
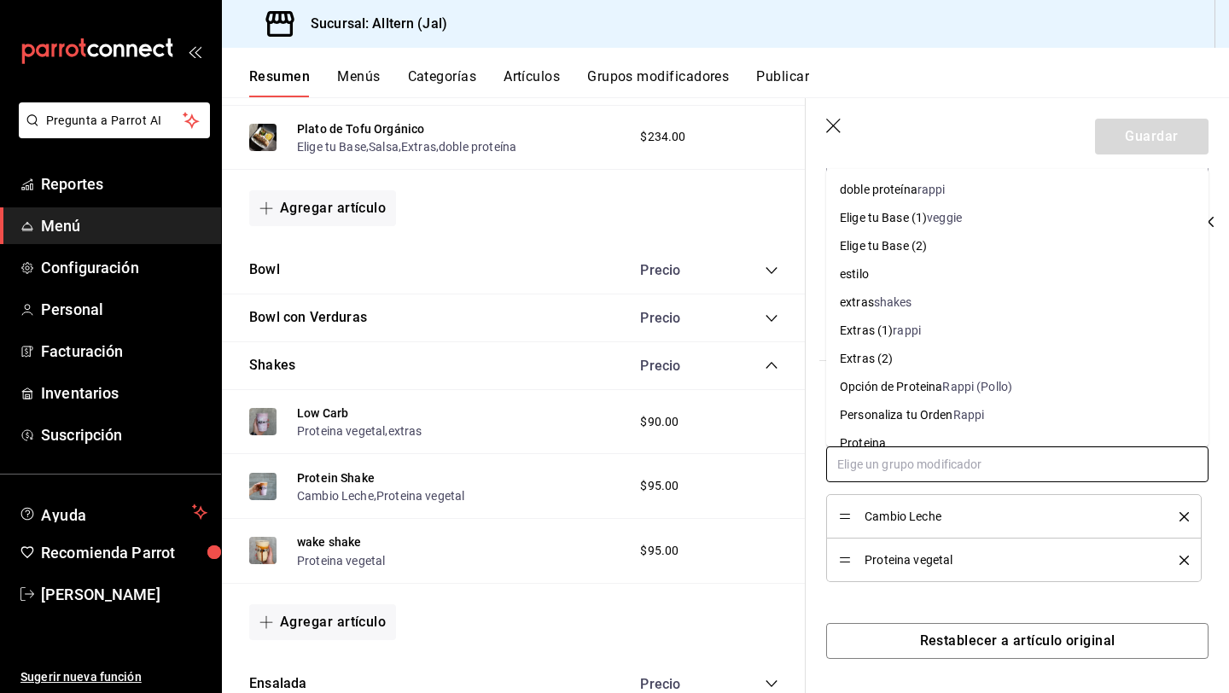
click at [946, 463] on input "text" at bounding box center [1017, 464] width 382 height 36
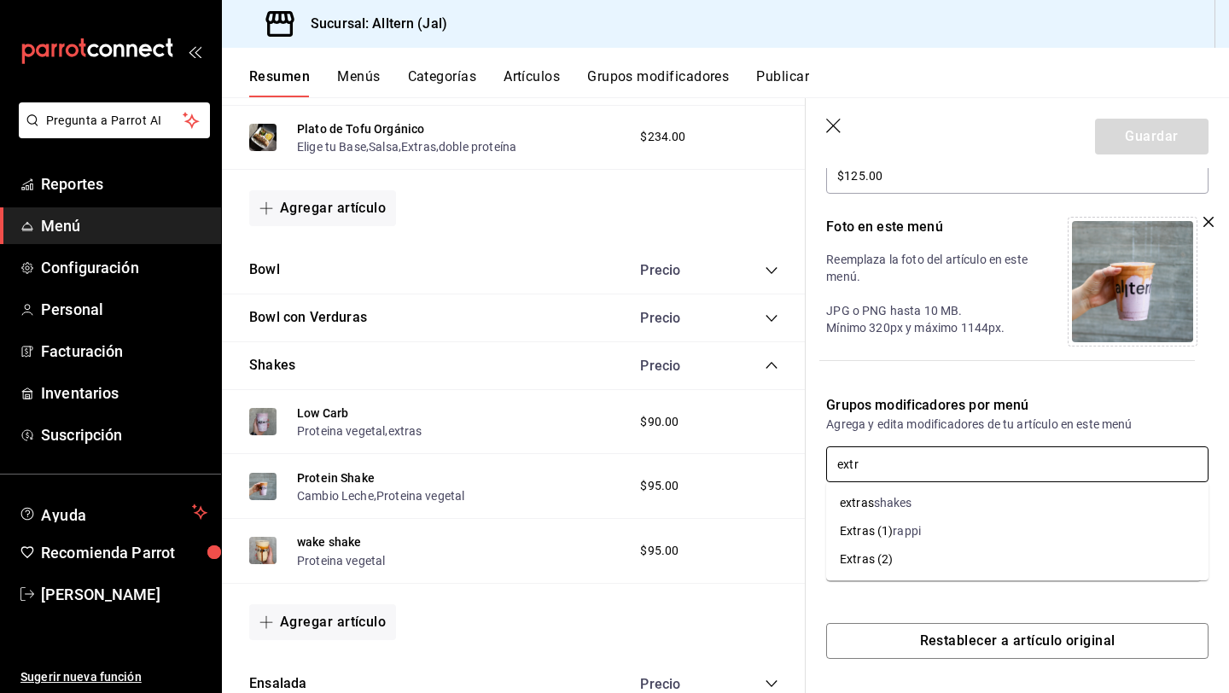
type input "extra"
click at [946, 511] on li "extras shakes" at bounding box center [1017, 503] width 382 height 28
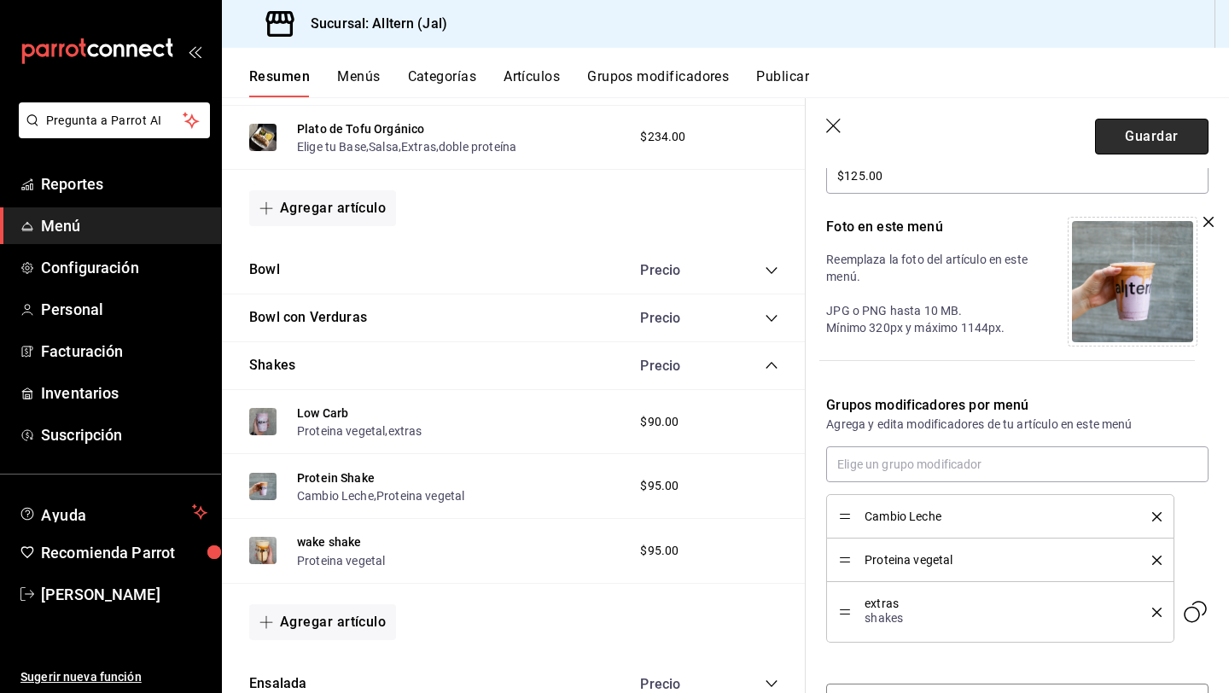
click at [1161, 131] on button "Guardar" at bounding box center [1151, 137] width 113 height 36
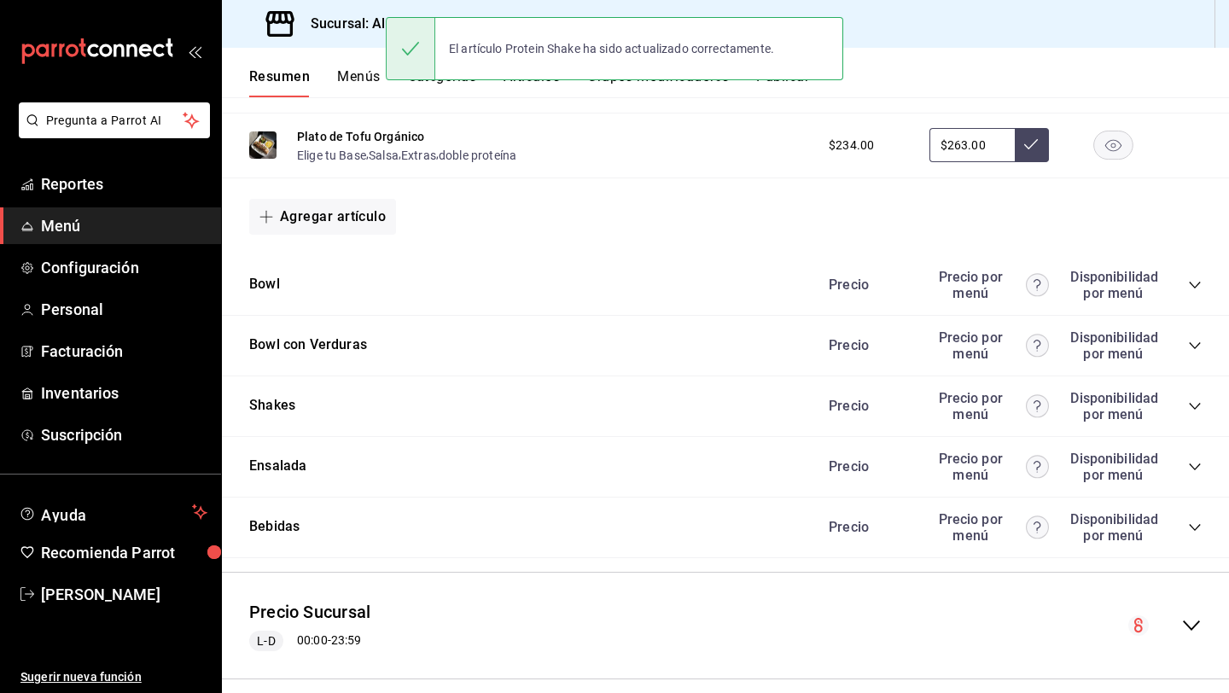
scroll to position [1202, 0]
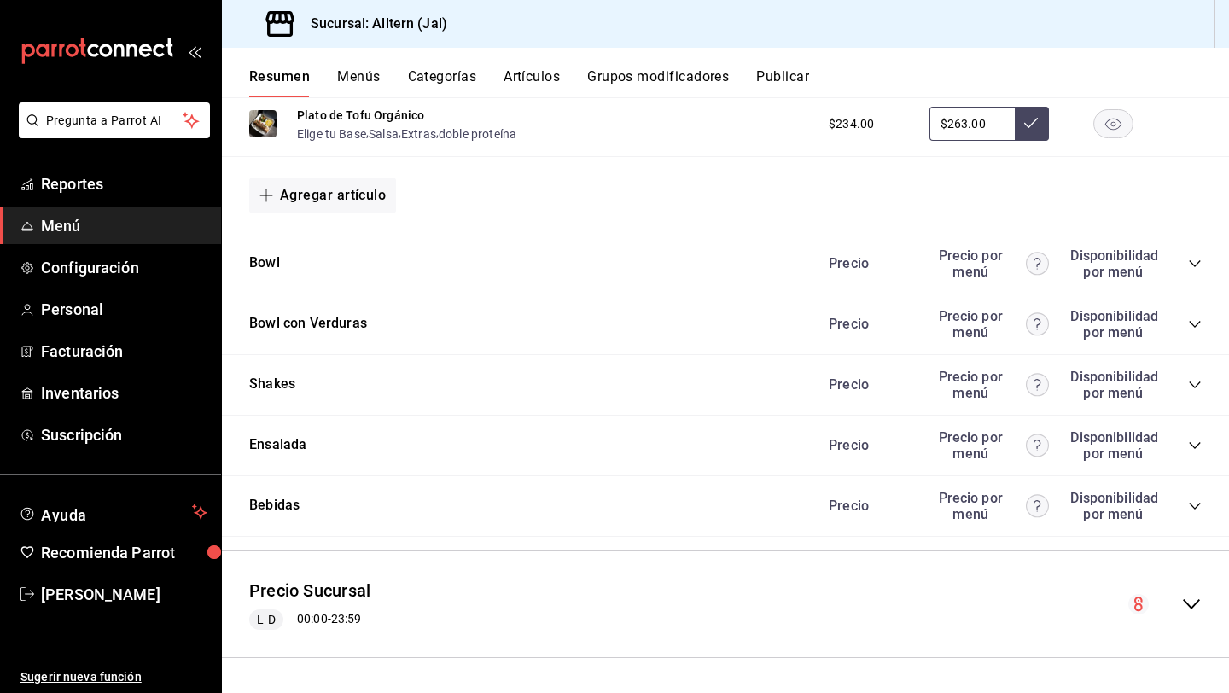
click at [1192, 382] on icon "collapse-category-row" at bounding box center [1195, 385] width 14 height 14
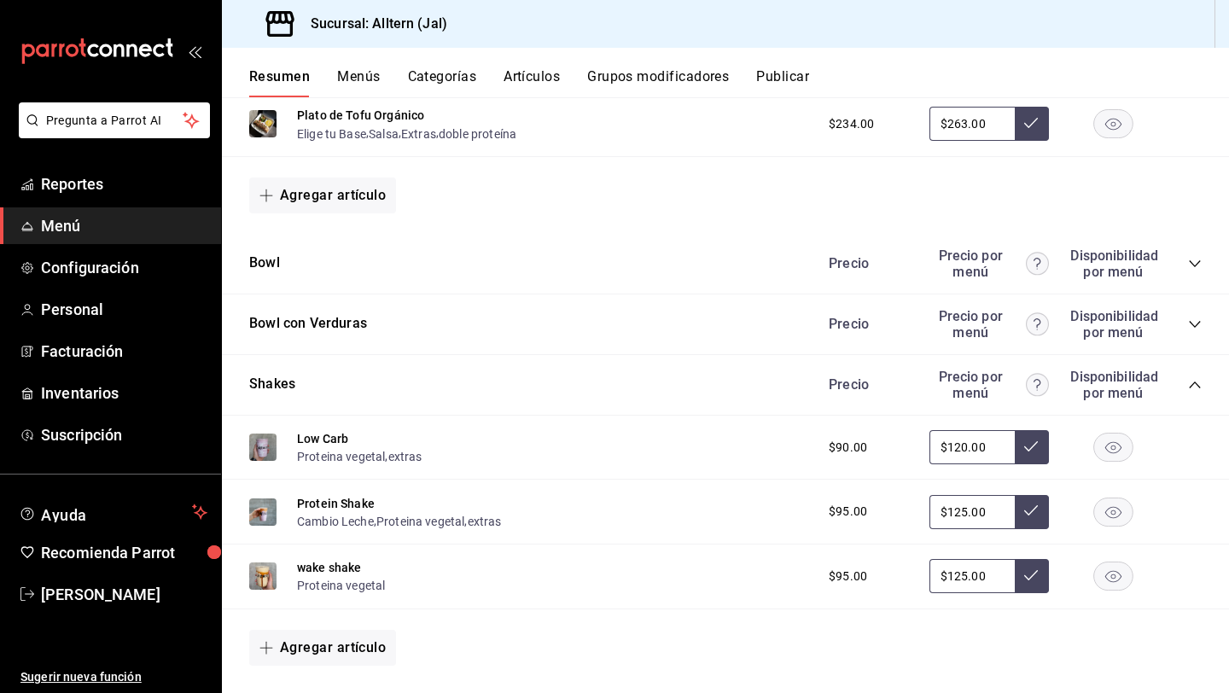
scroll to position [1285, 0]
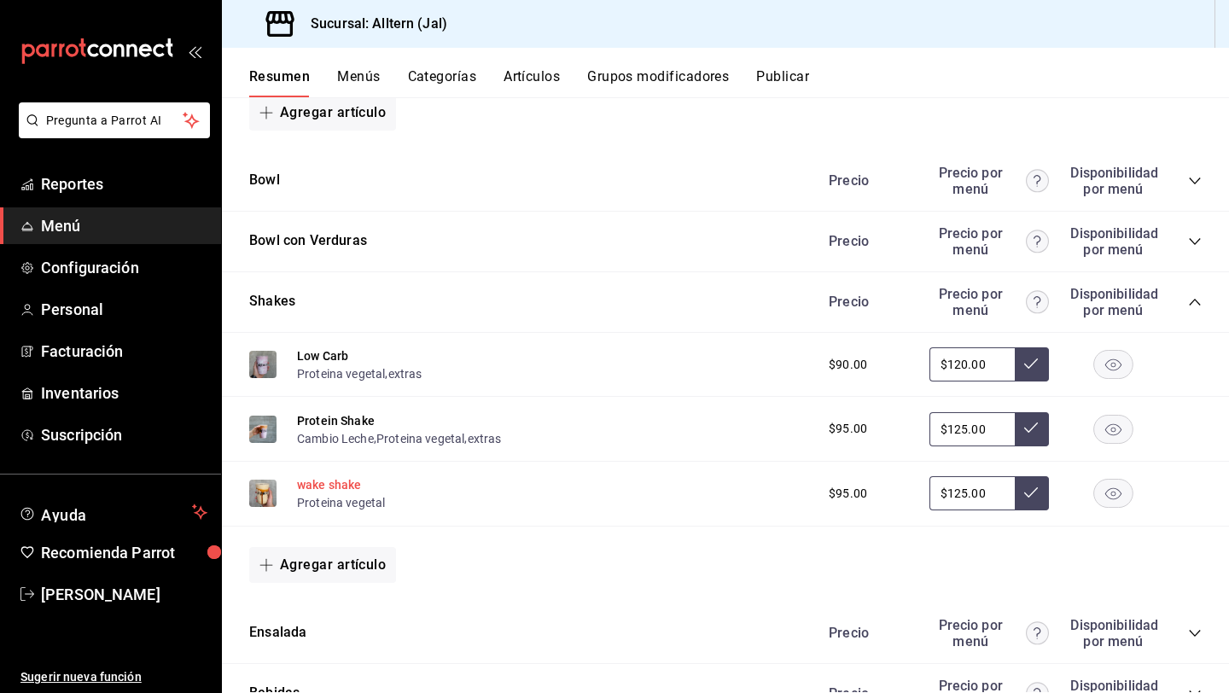
click at [328, 487] on button "wake shake" at bounding box center [329, 484] width 65 height 17
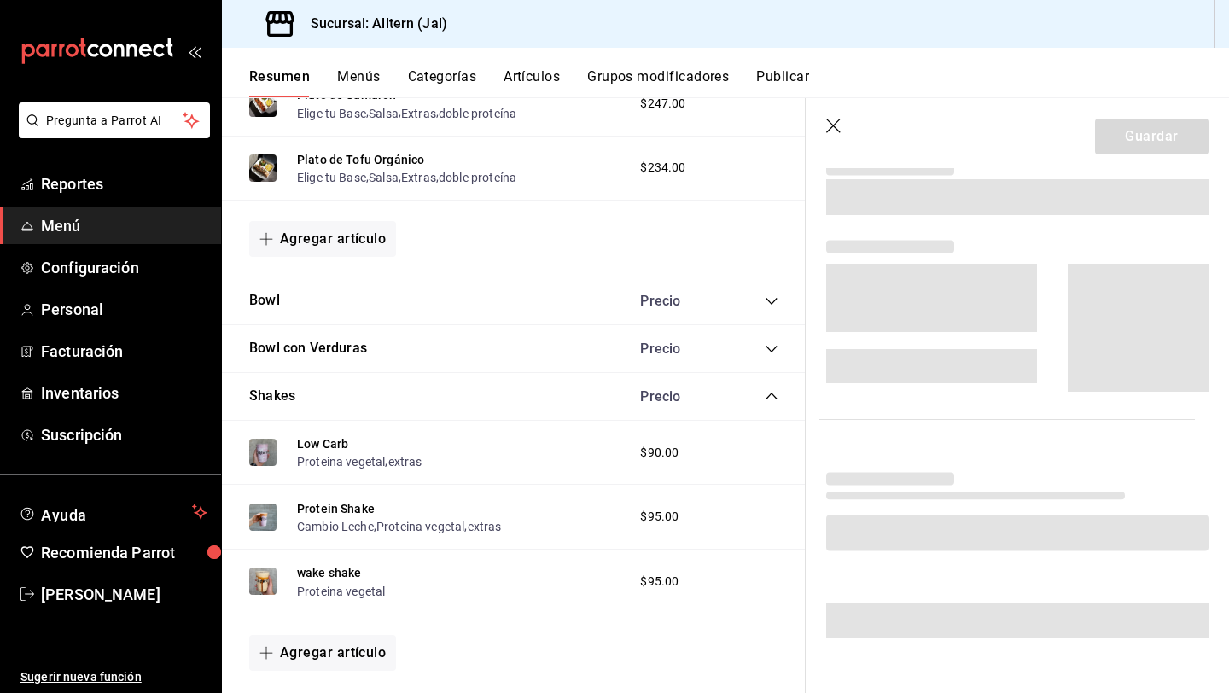
scroll to position [288, 0]
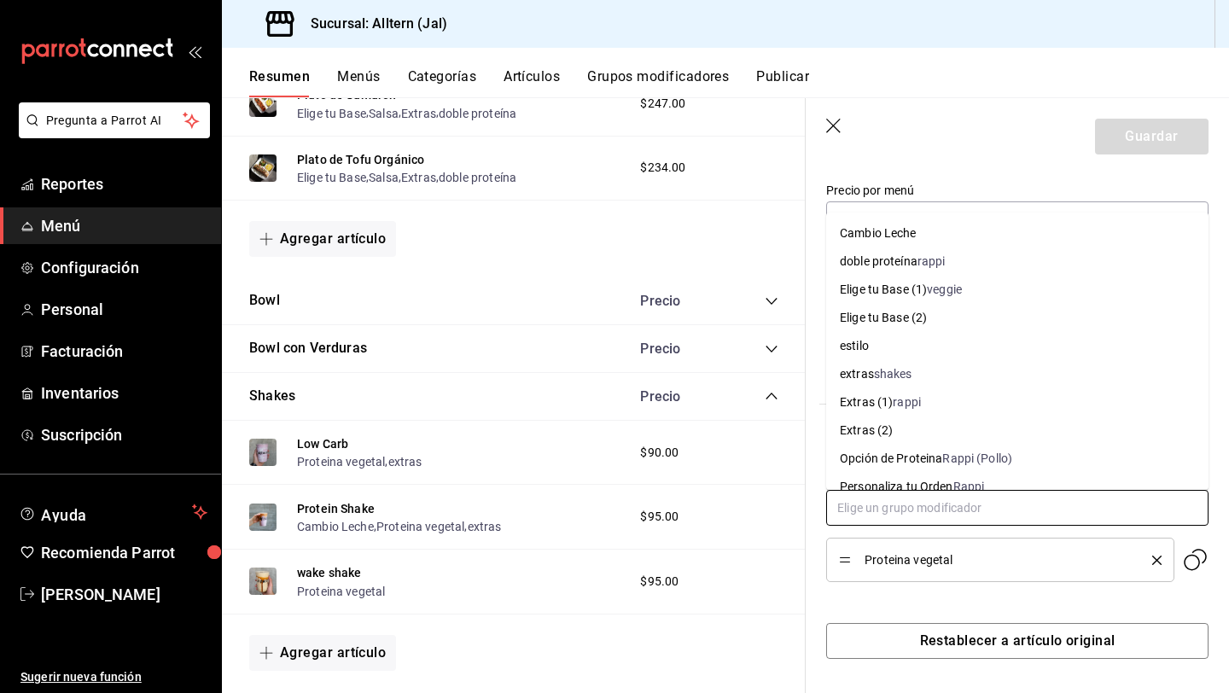
click at [954, 505] on input "text" at bounding box center [1017, 508] width 382 height 36
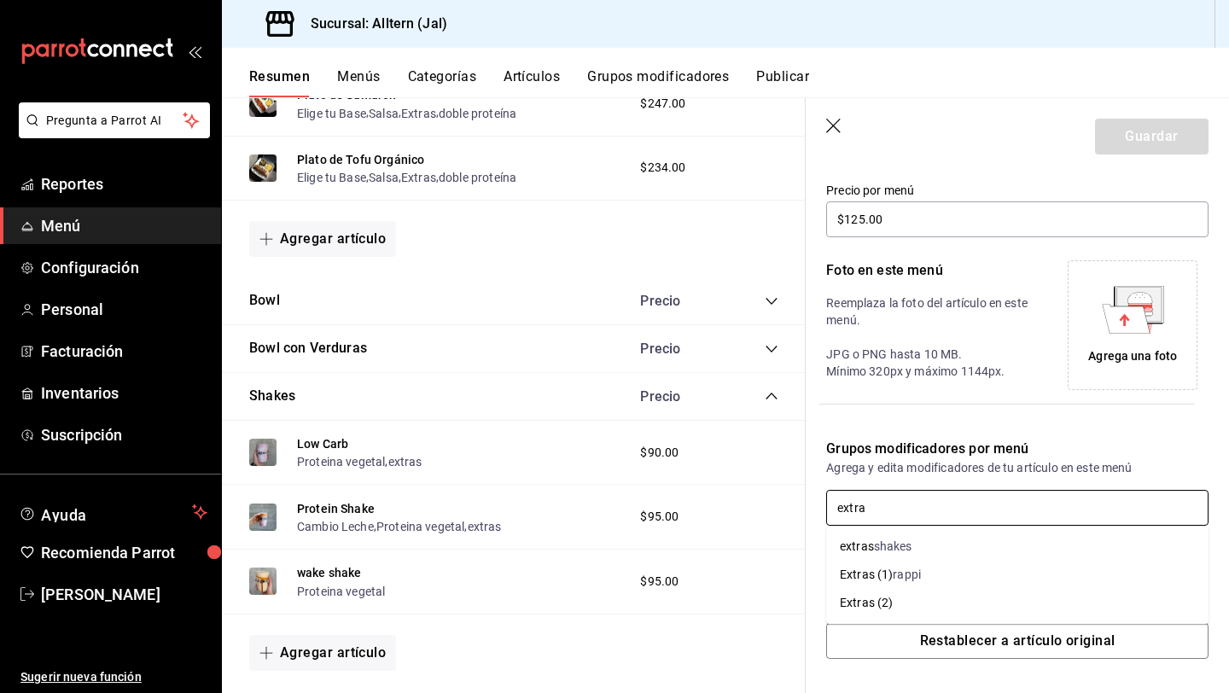
type input "extras"
click at [928, 551] on li "extras shakes" at bounding box center [1017, 547] width 382 height 28
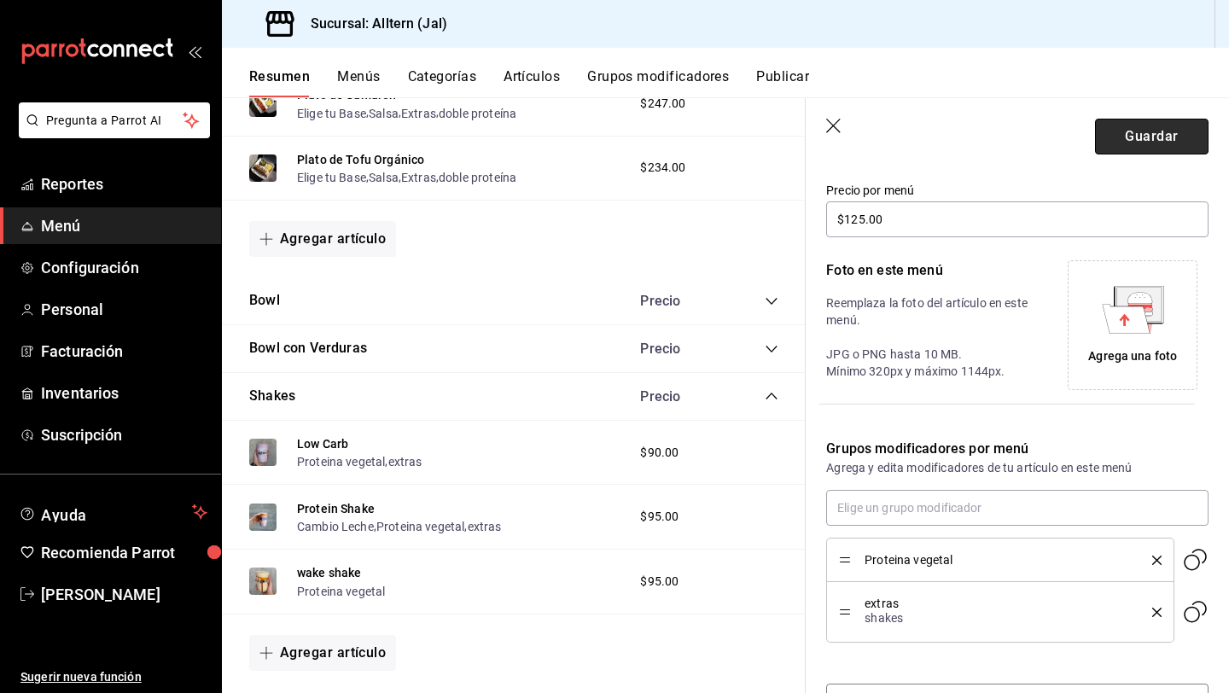
click at [1144, 142] on button "Guardar" at bounding box center [1151, 137] width 113 height 36
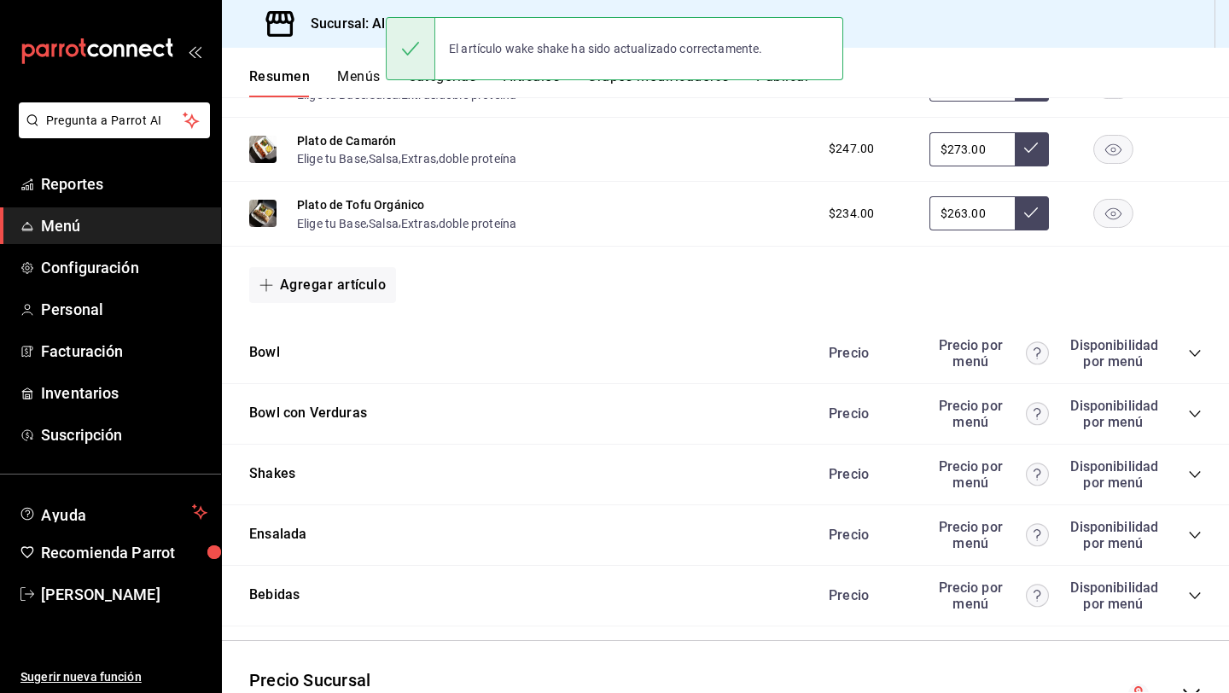
scroll to position [1202, 0]
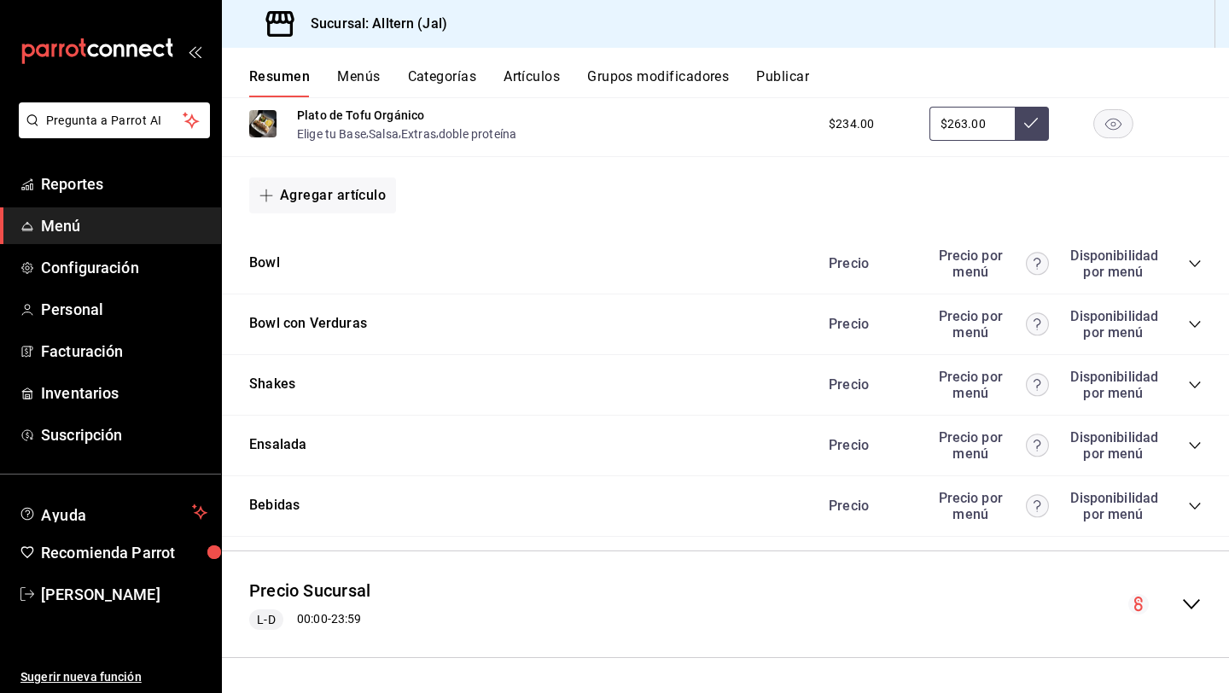
click at [1190, 502] on icon "collapse-category-row" at bounding box center [1195, 506] width 14 height 14
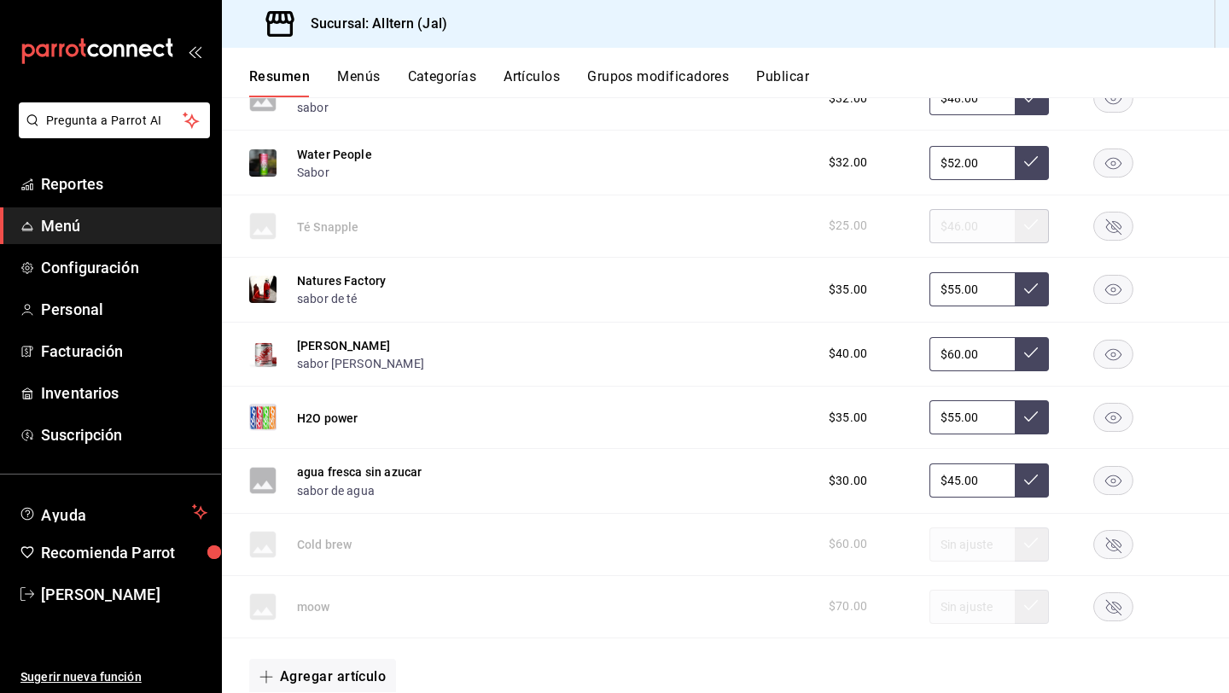
scroll to position [1736, 0]
click at [322, 495] on button "sabor de agua" at bounding box center [336, 489] width 78 height 17
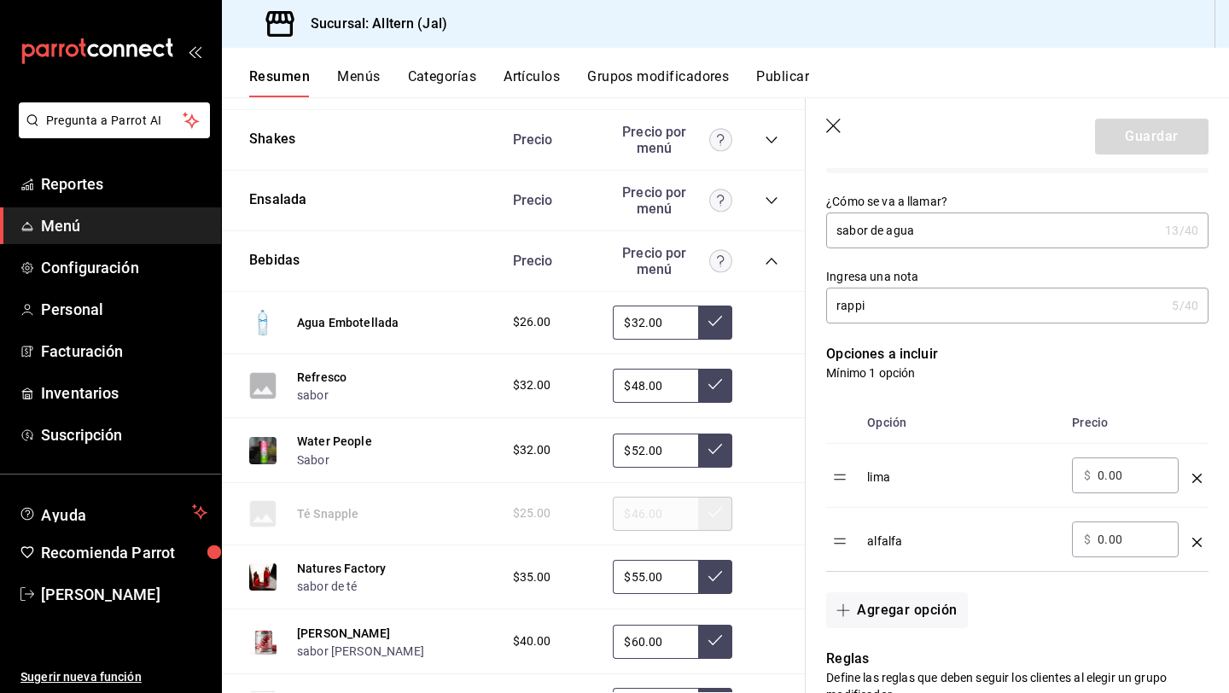
scroll to position [282, 0]
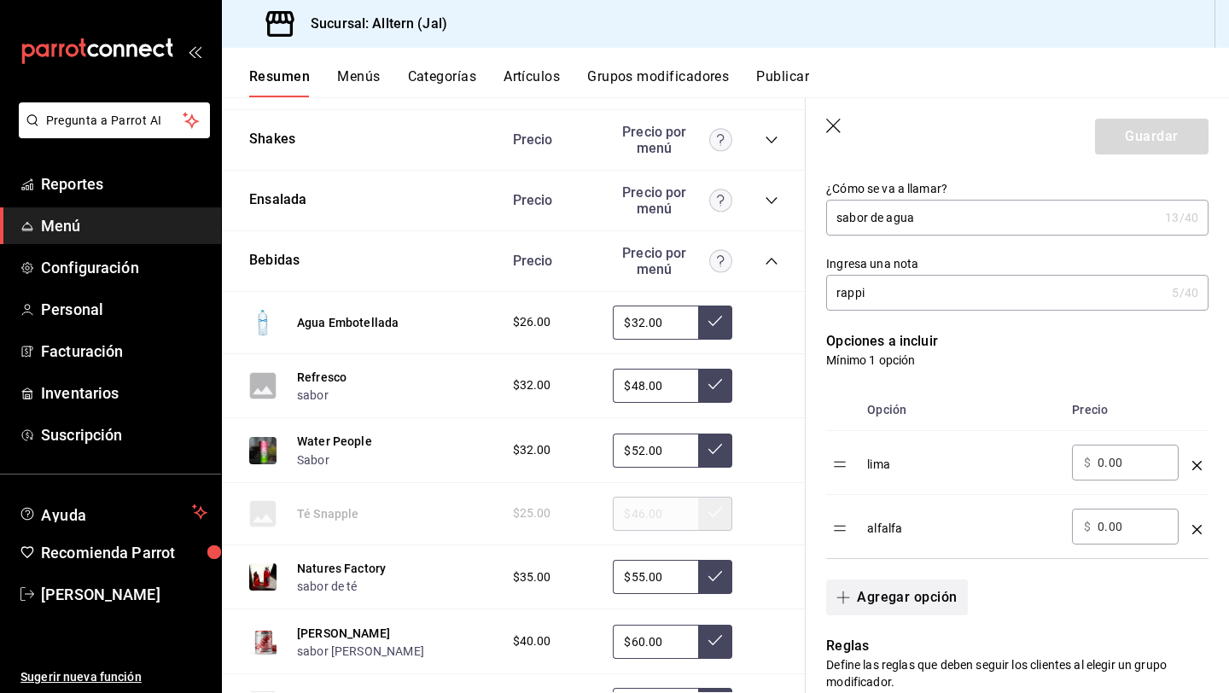
click at [894, 590] on button "Agregar opción" at bounding box center [896, 597] width 141 height 36
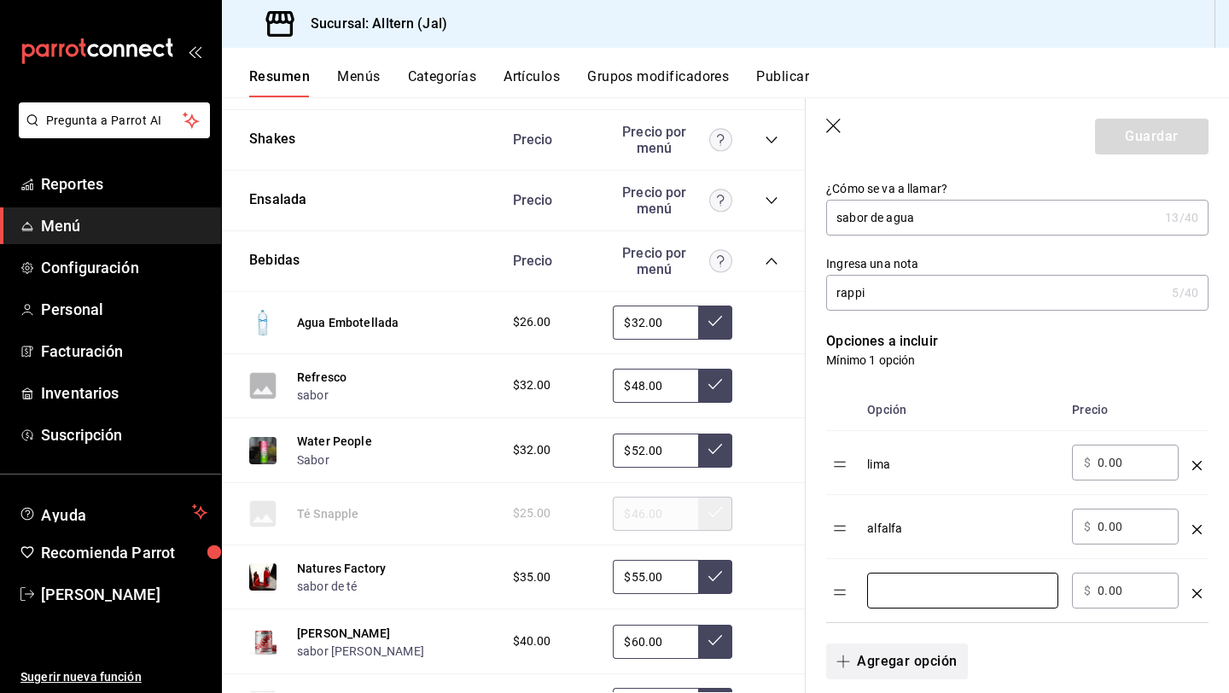
click at [894, 591] on input "optionsTable" at bounding box center [962, 590] width 167 height 17
type input "limón con chía"
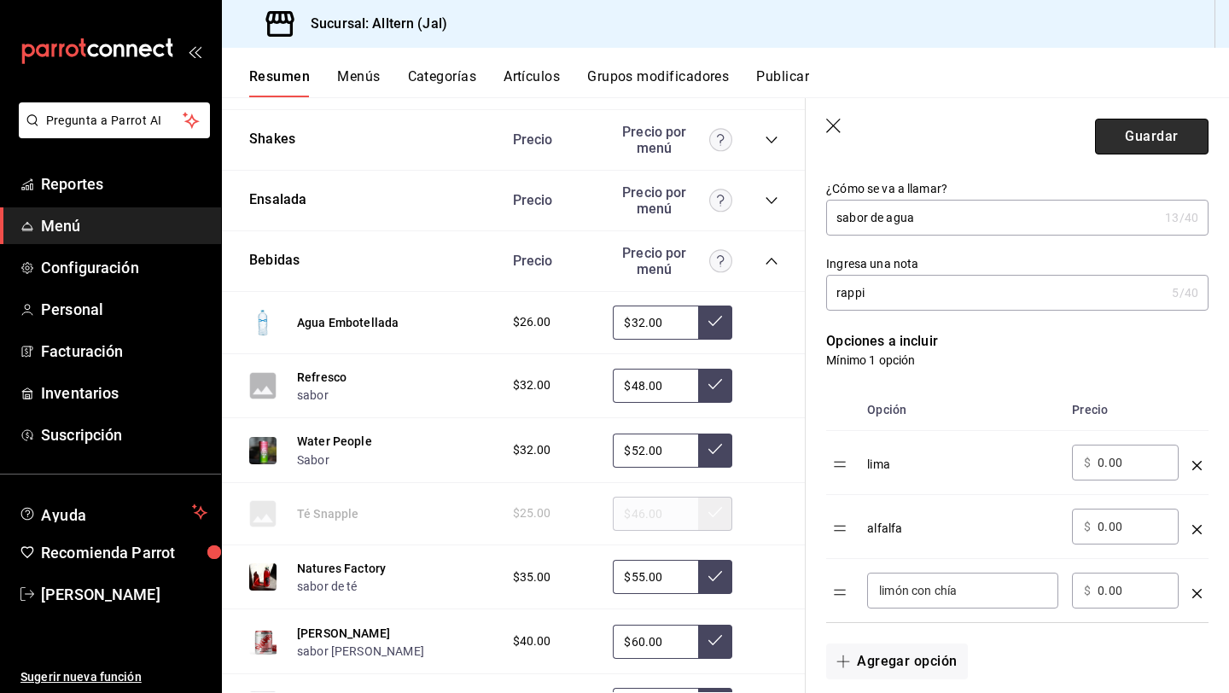
click at [1132, 137] on button "Guardar" at bounding box center [1151, 137] width 113 height 36
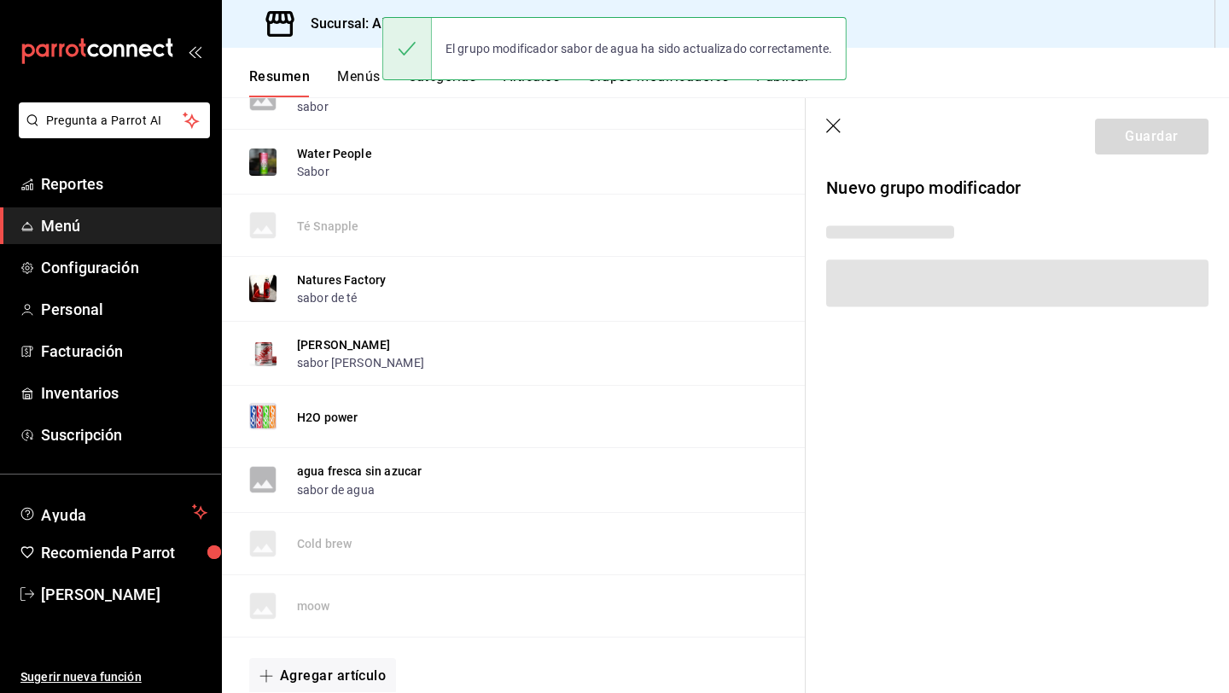
click at [781, 76] on div "El grupo modificador sabor de agua ha sido actualizado correctamente." at bounding box center [614, 48] width 464 height 63
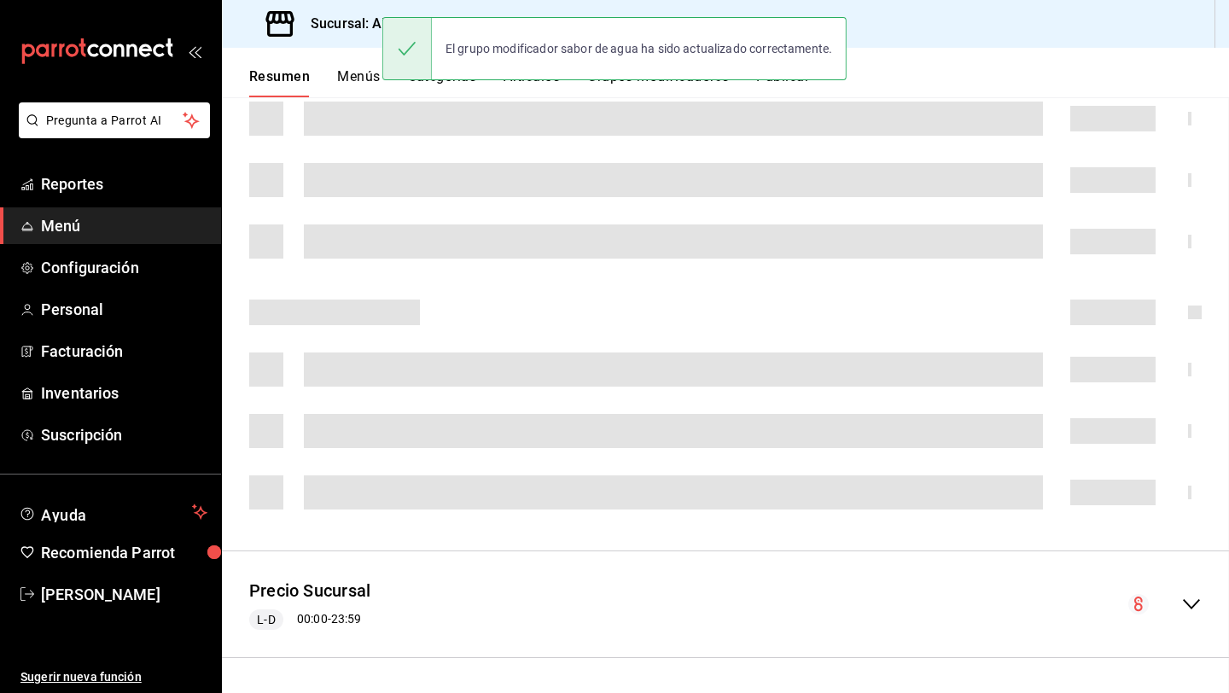
scroll to position [303, 0]
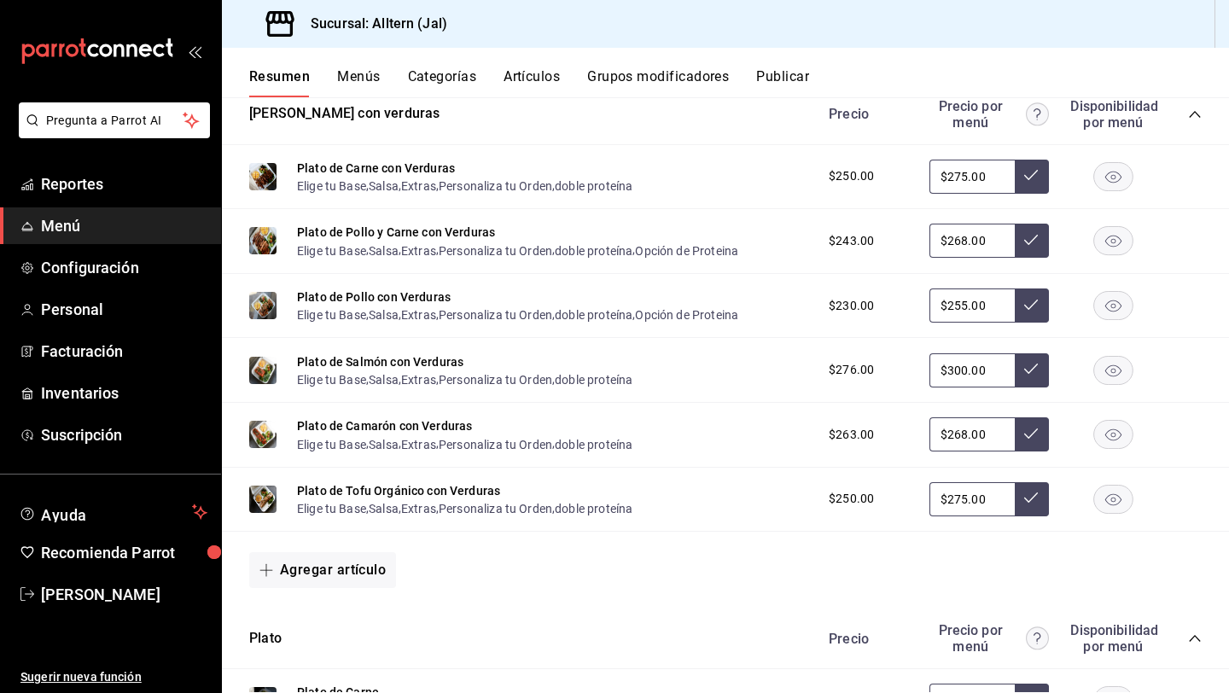
click at [784, 73] on button "Publicar" at bounding box center [782, 82] width 53 height 29
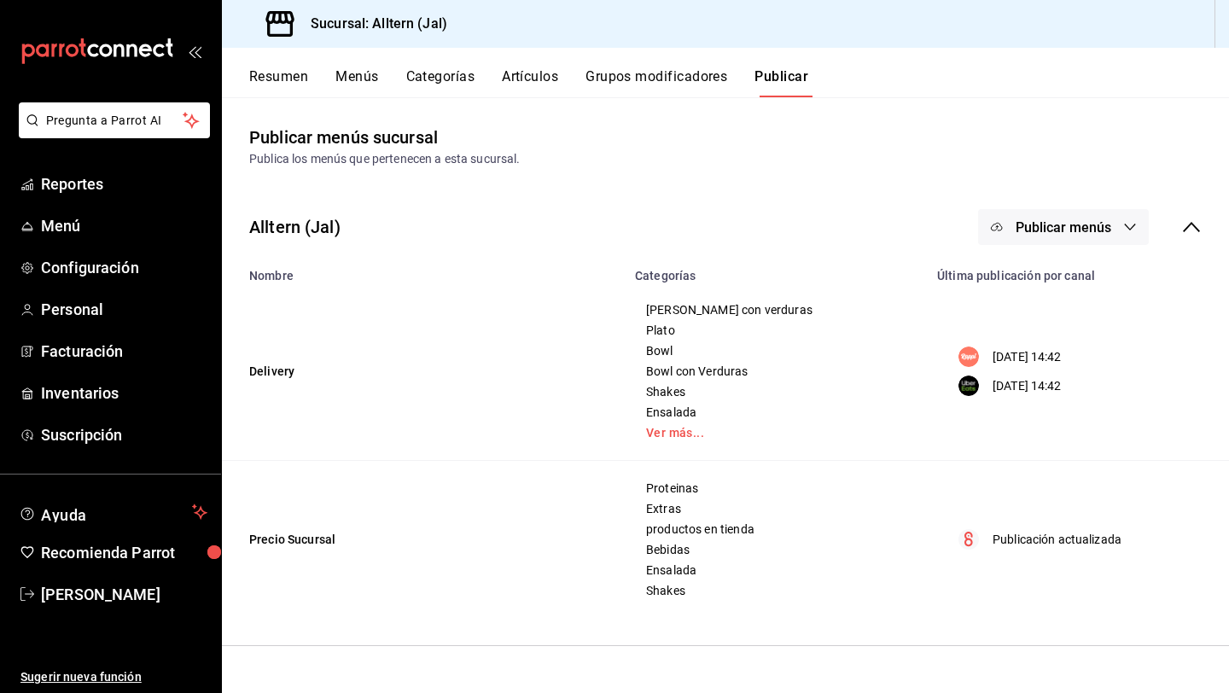
click at [1091, 225] on span "Publicar menús" at bounding box center [1064, 227] width 96 height 16
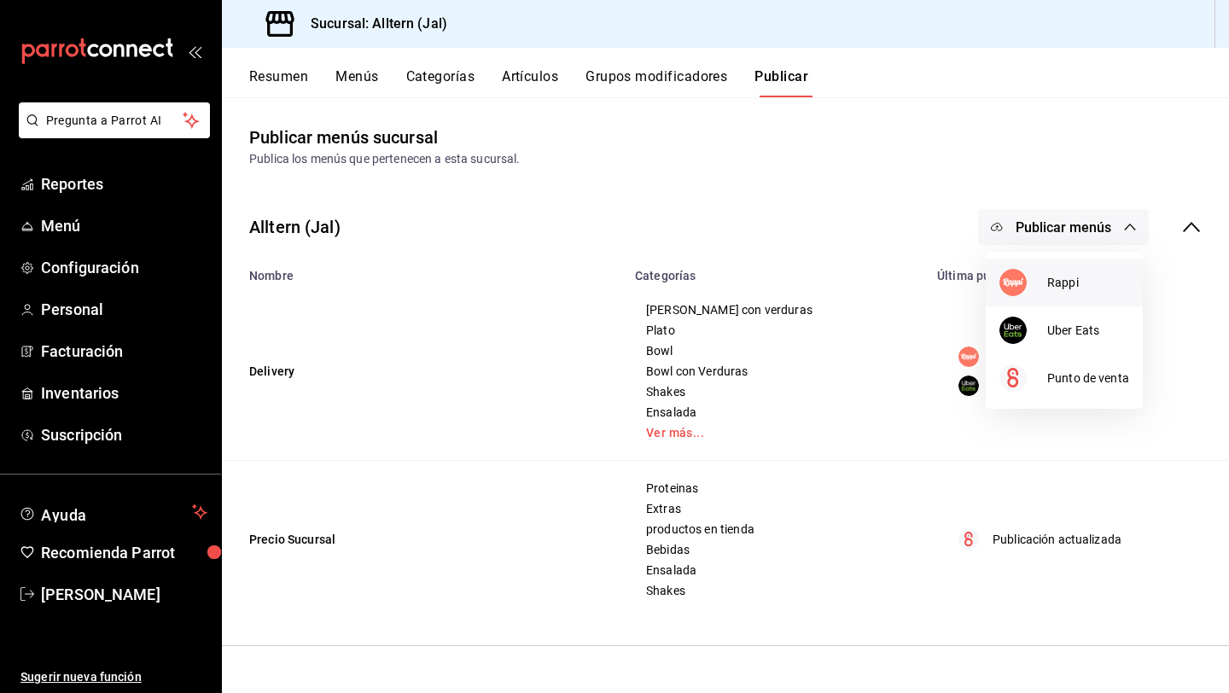
click at [1049, 284] on span "Rappi" at bounding box center [1088, 283] width 82 height 18
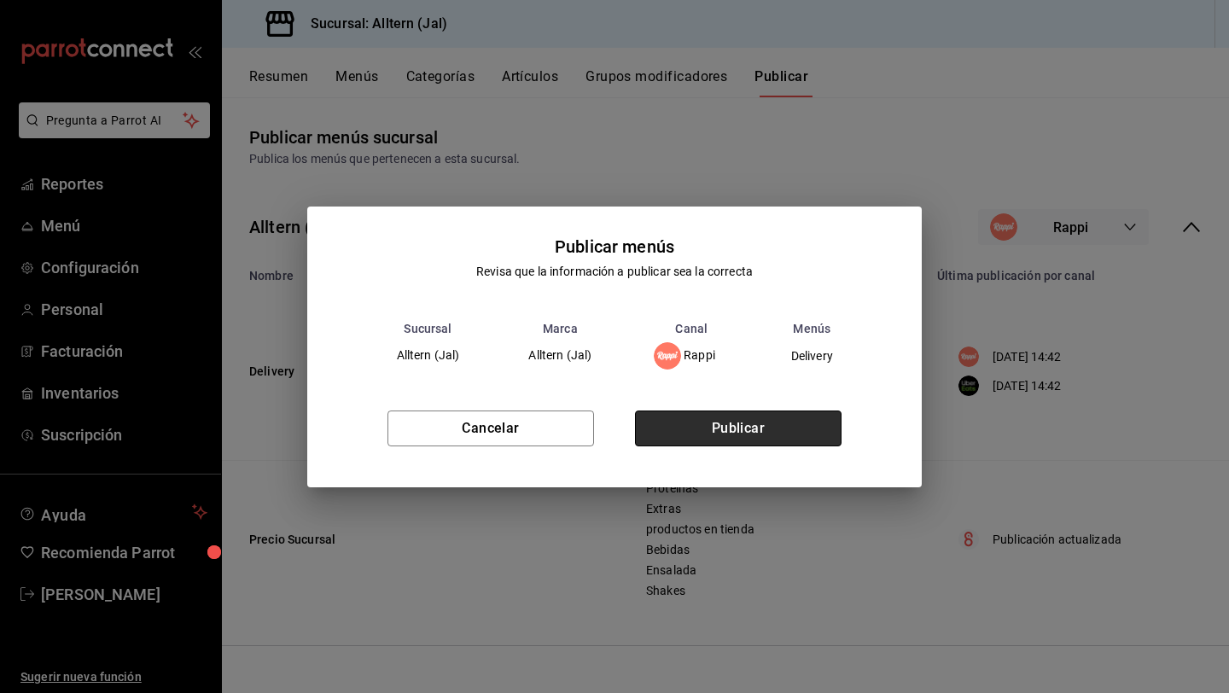
click at [752, 423] on button "Publicar" at bounding box center [738, 428] width 207 height 36
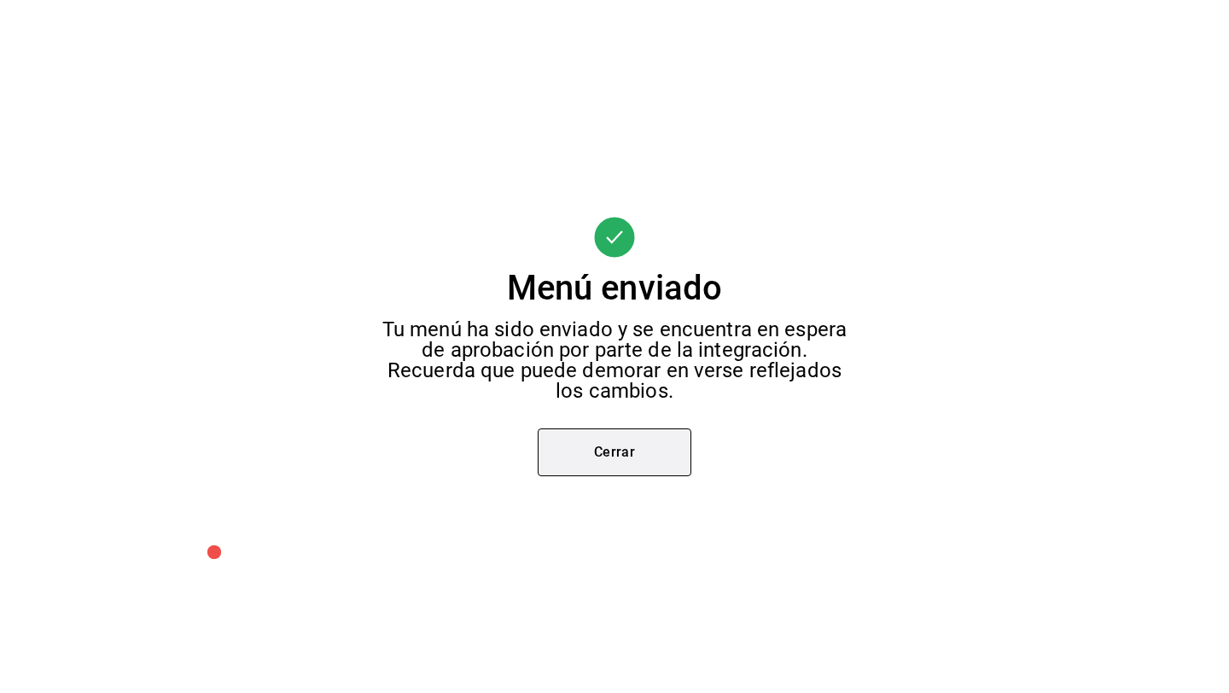
click at [648, 442] on button "Cerrar" at bounding box center [615, 452] width 154 height 48
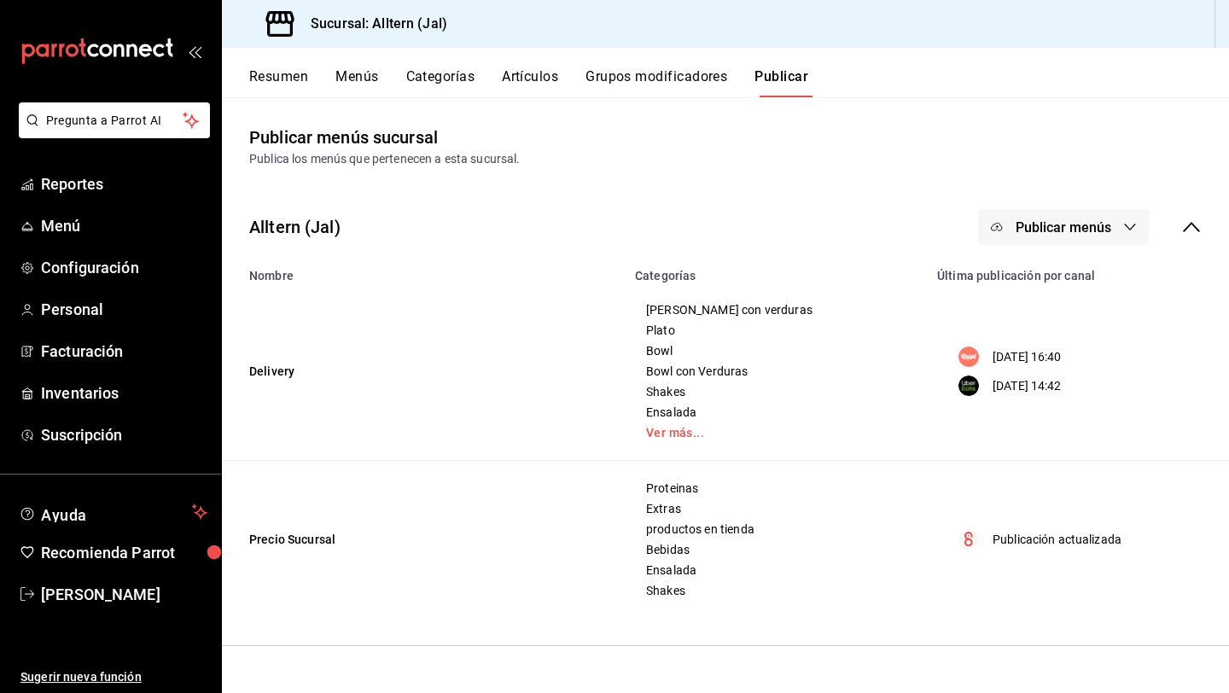
click at [1016, 233] on span "Publicar menús" at bounding box center [1064, 227] width 96 height 16
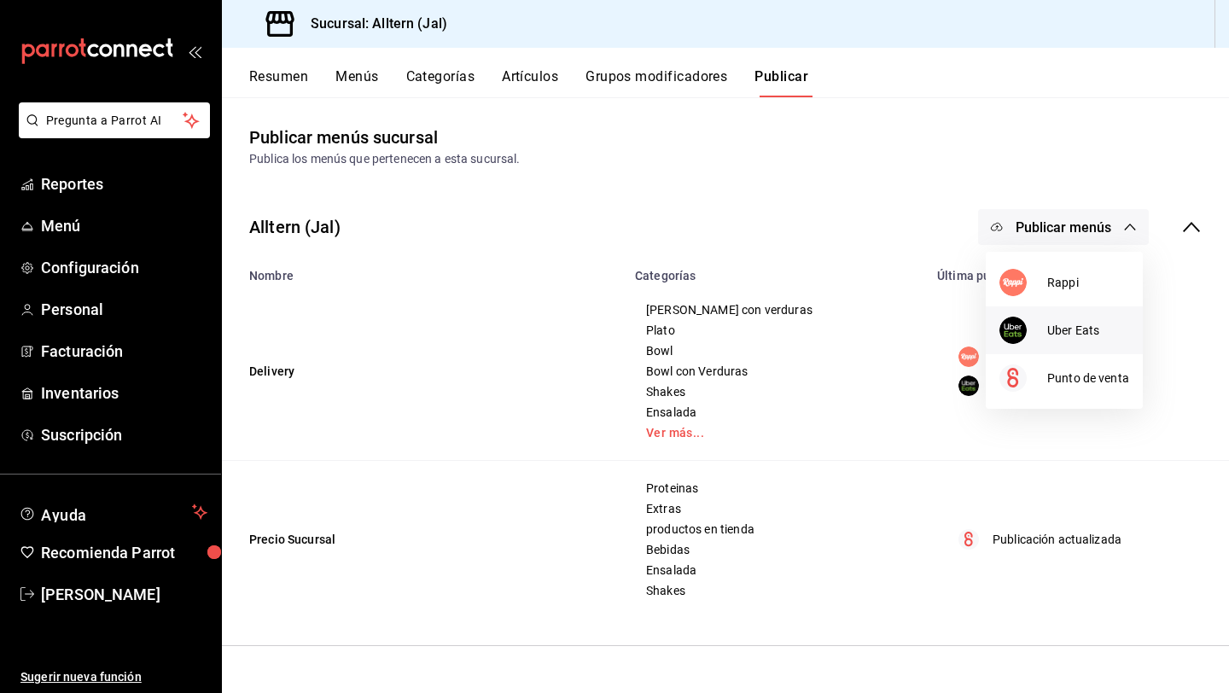
click at [1059, 322] on span "Uber Eats" at bounding box center [1088, 331] width 82 height 18
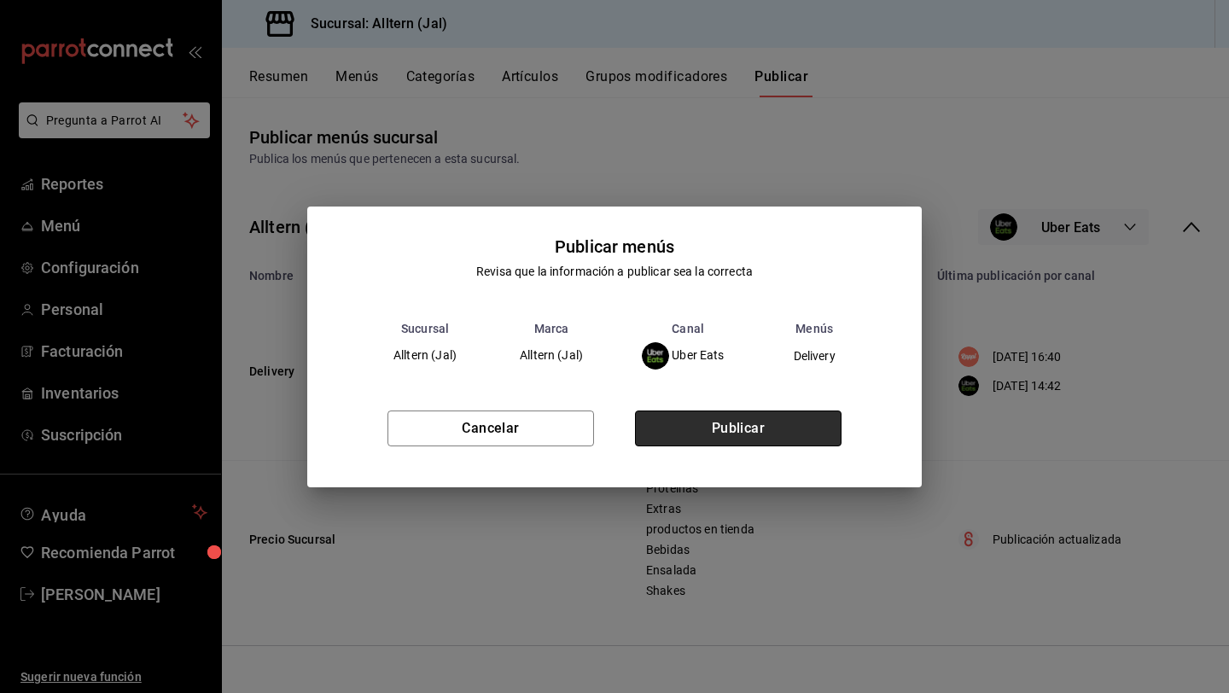
click at [734, 434] on button "Publicar" at bounding box center [738, 428] width 207 height 36
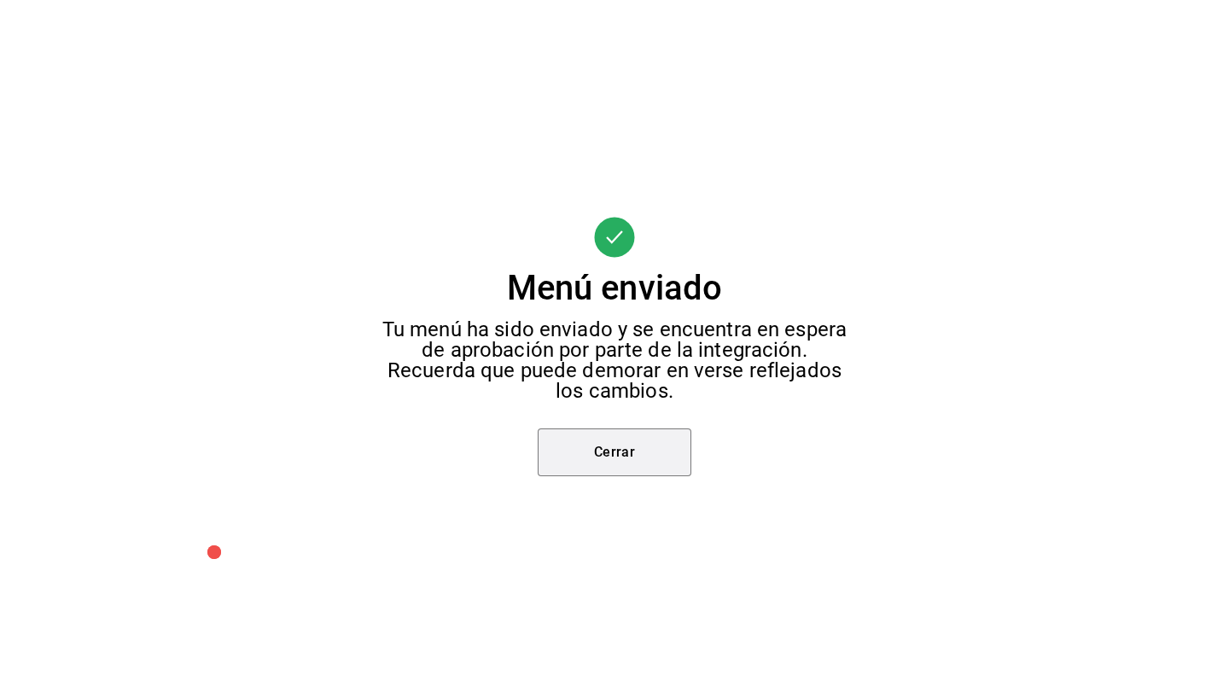
click at [653, 441] on button "Cerrar" at bounding box center [615, 452] width 154 height 48
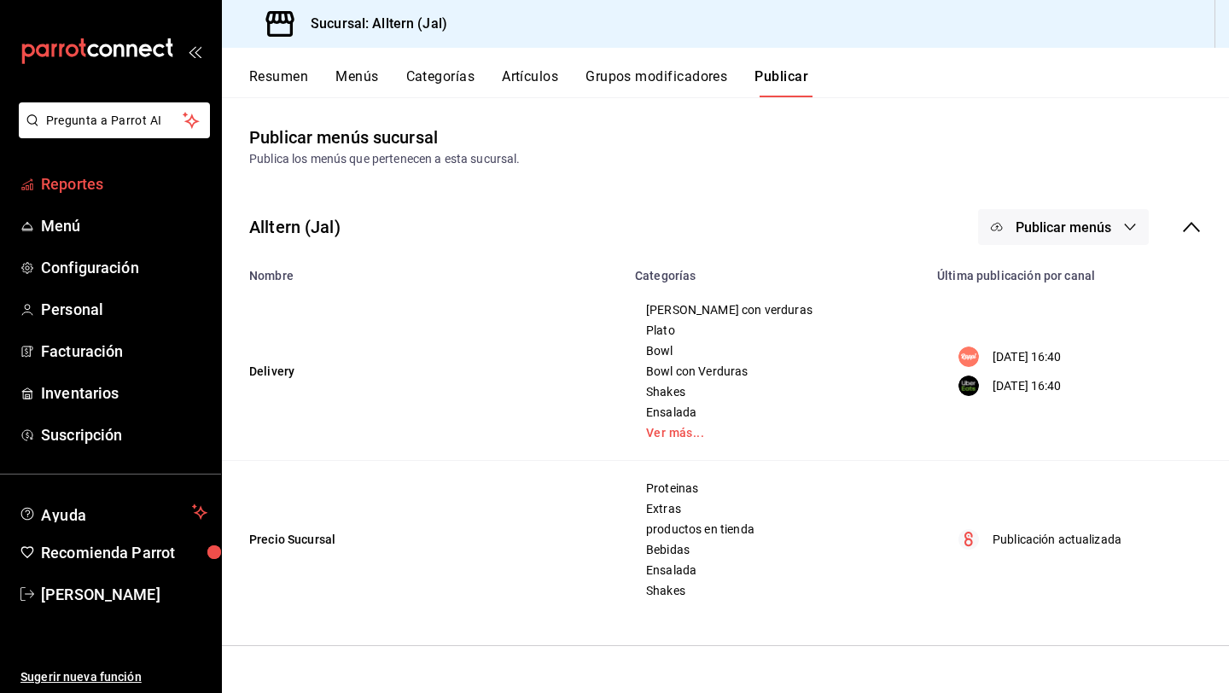
click at [67, 184] on span "Reportes" at bounding box center [124, 183] width 166 height 23
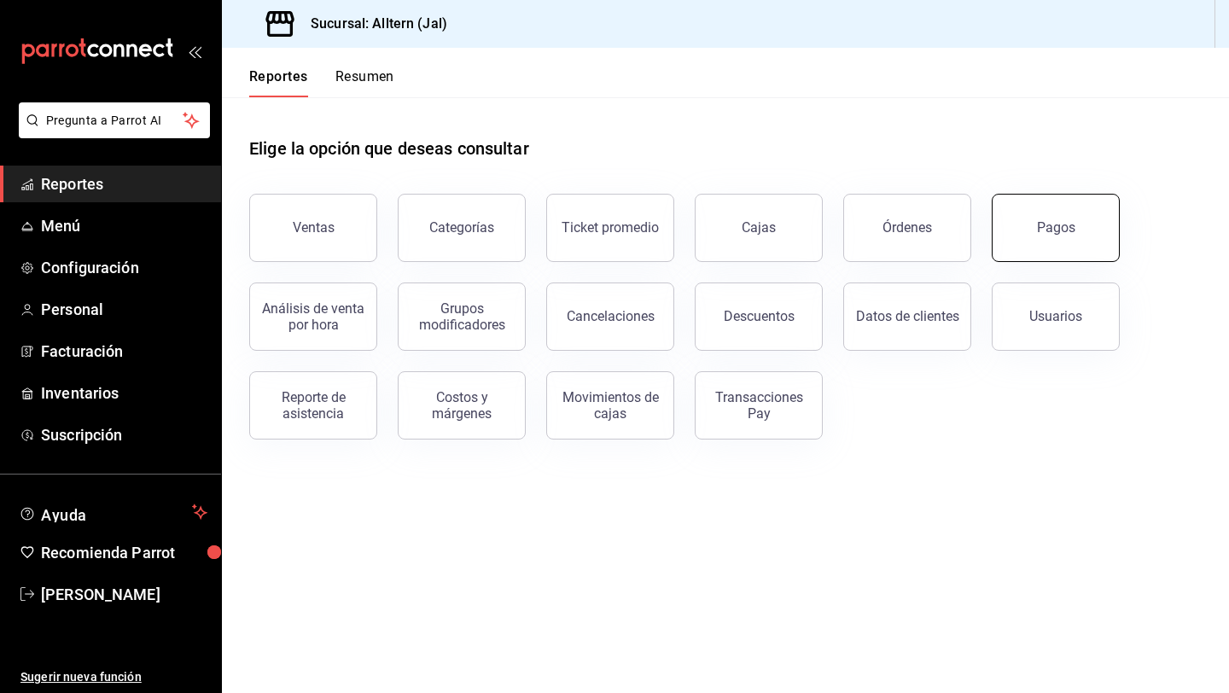
click at [1062, 212] on button "Pagos" at bounding box center [1056, 228] width 128 height 68
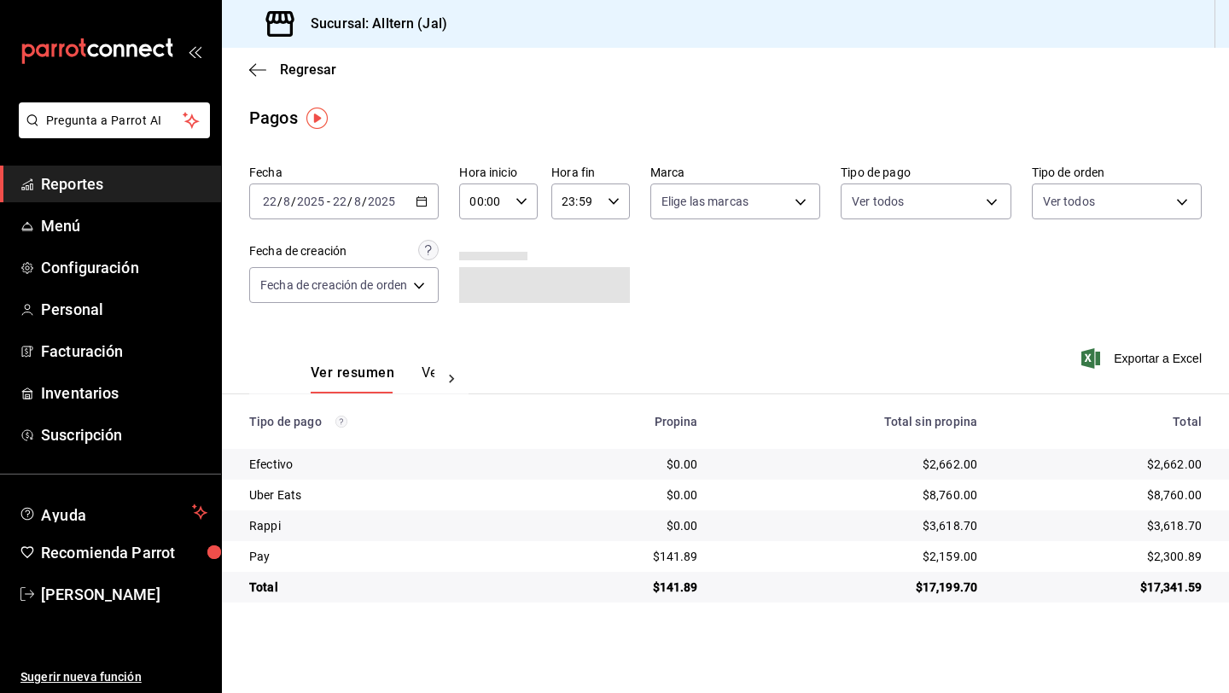
click at [421, 204] on icon "button" at bounding box center [422, 201] width 12 height 12
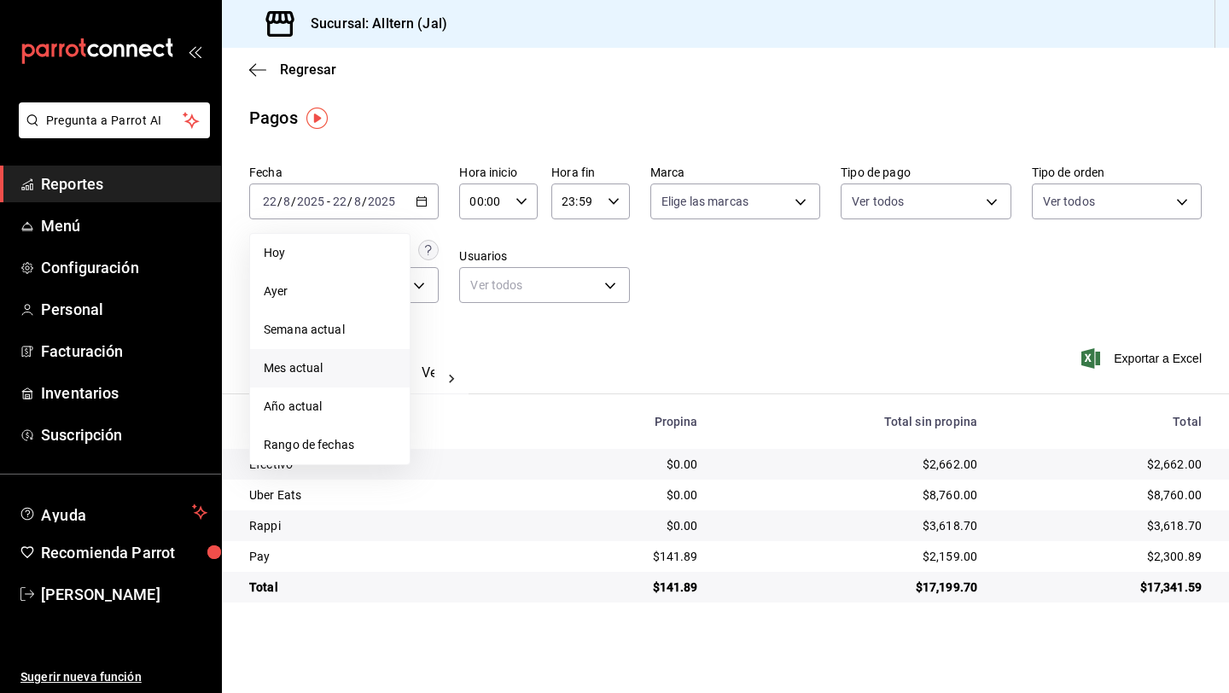
click at [355, 362] on span "Mes actual" at bounding box center [330, 368] width 132 height 18
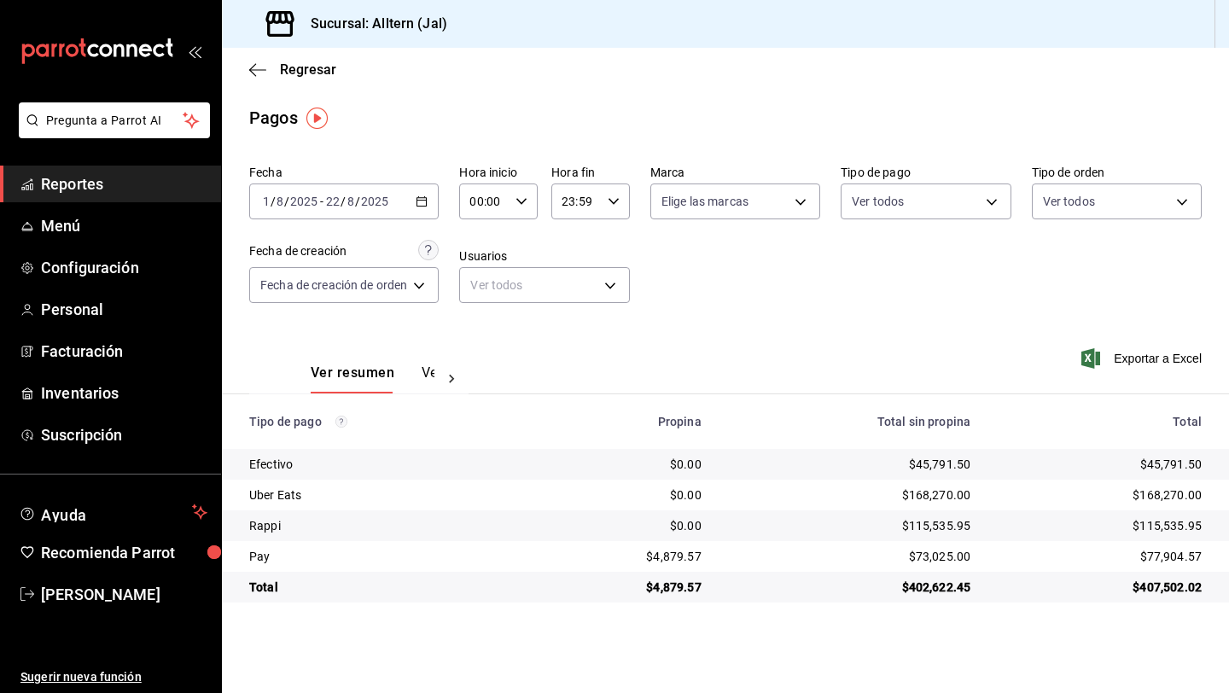
click at [85, 174] on span "Reportes" at bounding box center [124, 183] width 166 height 23
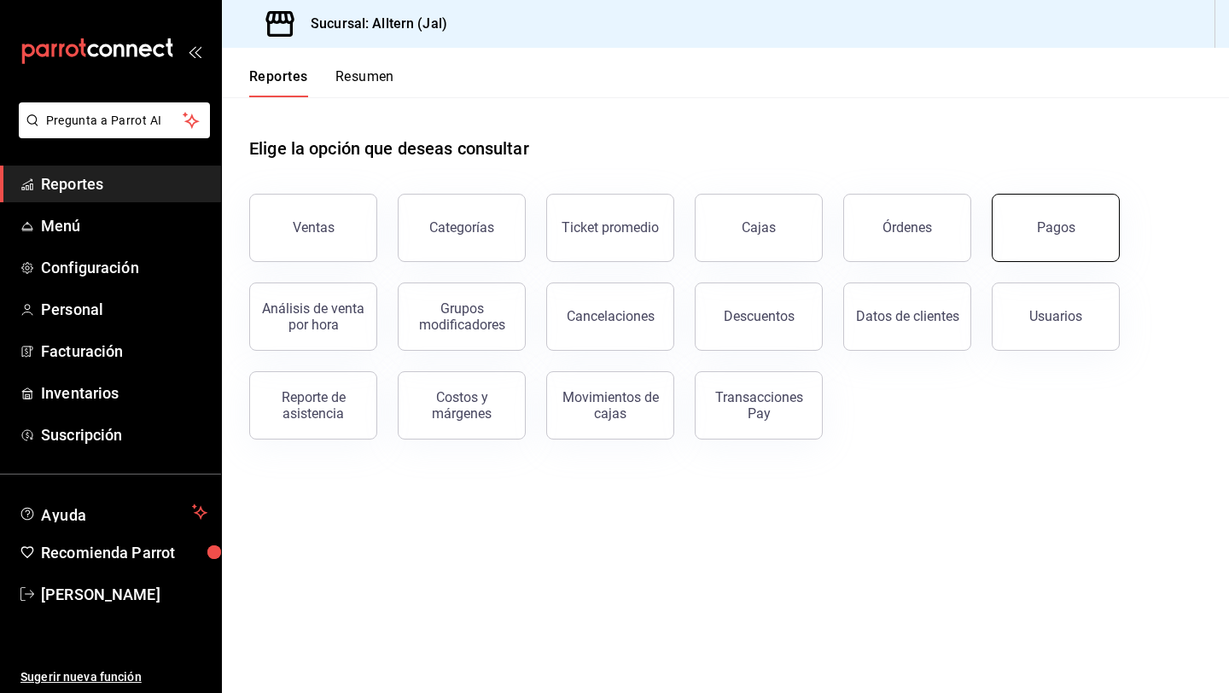
click at [1064, 229] on div "Pagos" at bounding box center [1056, 227] width 38 height 16
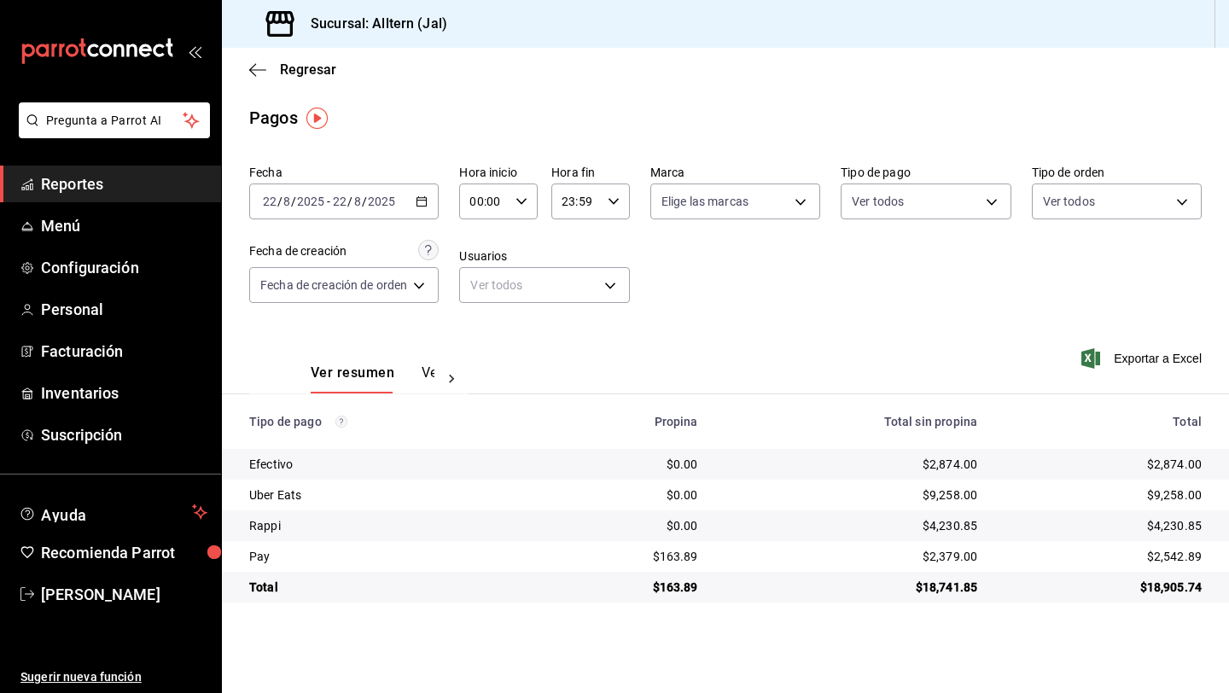
click at [423, 202] on icon "button" at bounding box center [422, 201] width 12 height 12
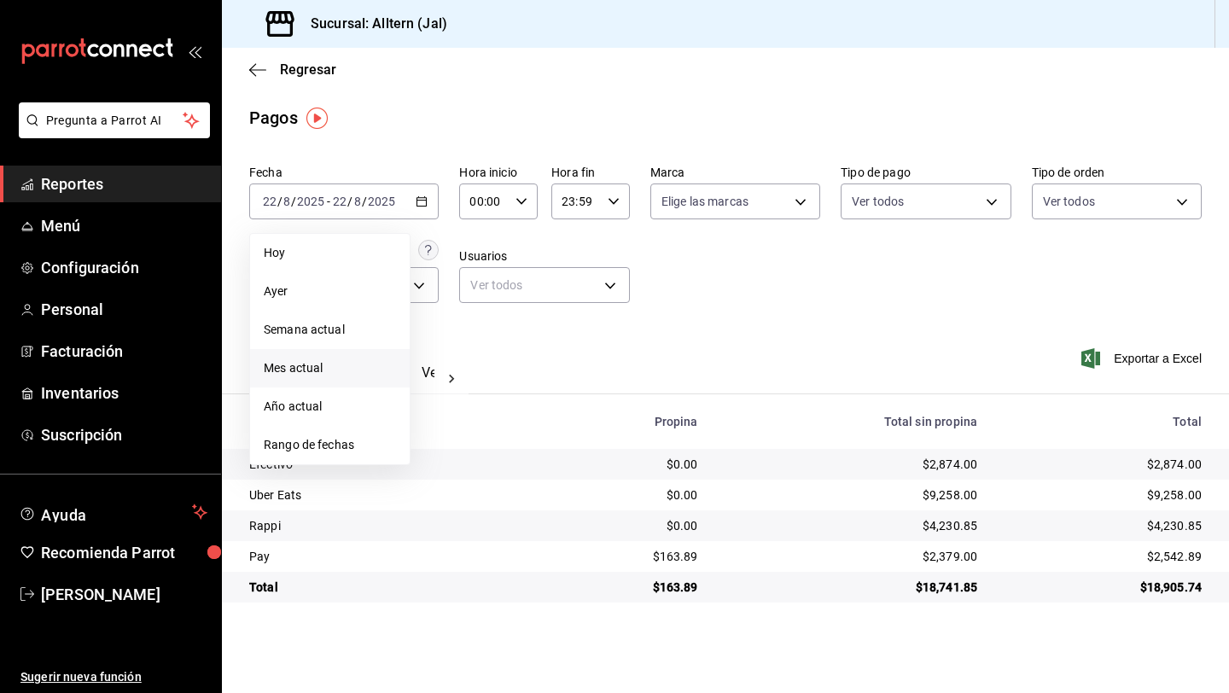
click at [325, 372] on span "Mes actual" at bounding box center [330, 368] width 132 height 18
